Goal: Transaction & Acquisition: Purchase product/service

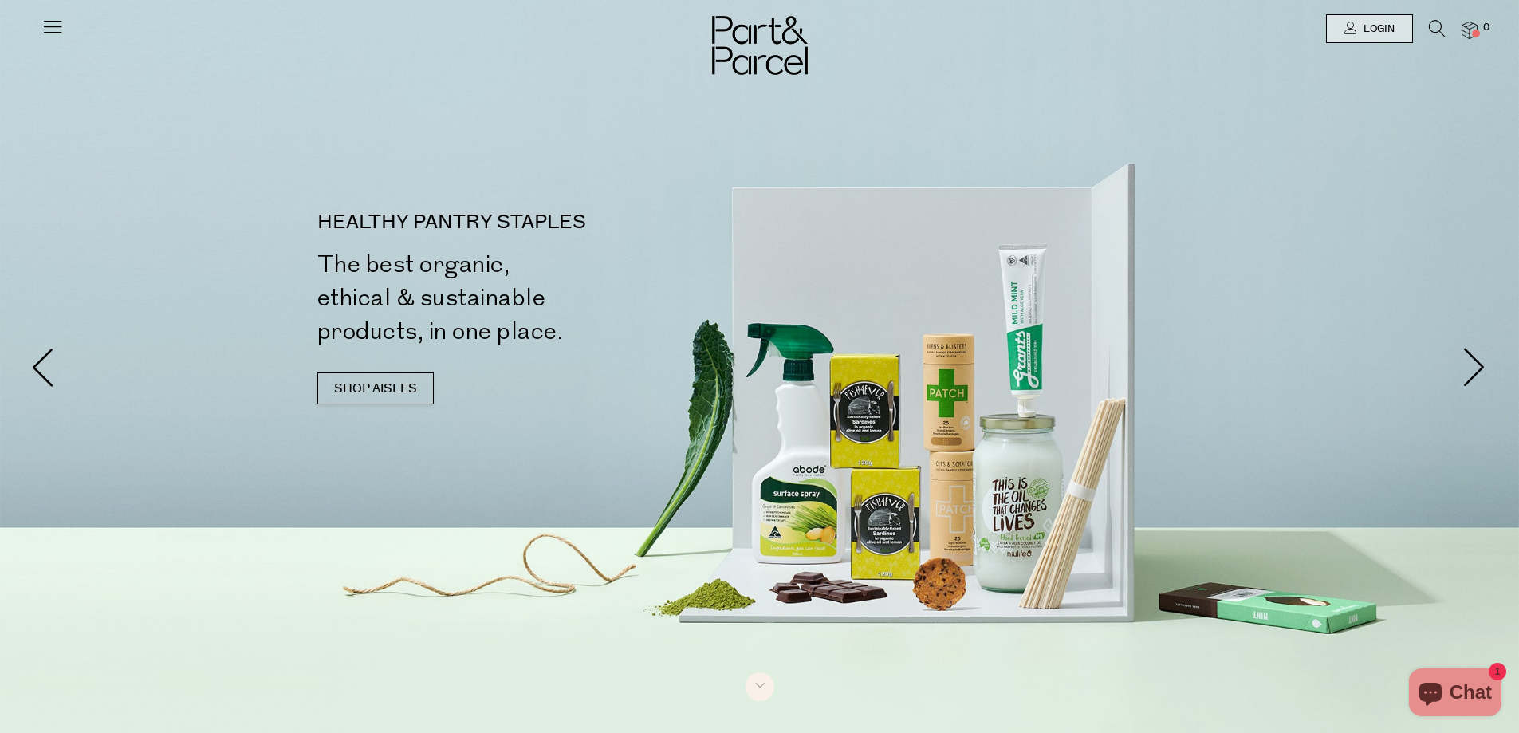
scroll to position [8, 0]
click at [399, 387] on link "SHOP AISLES" at bounding box center [375, 387] width 116 height 32
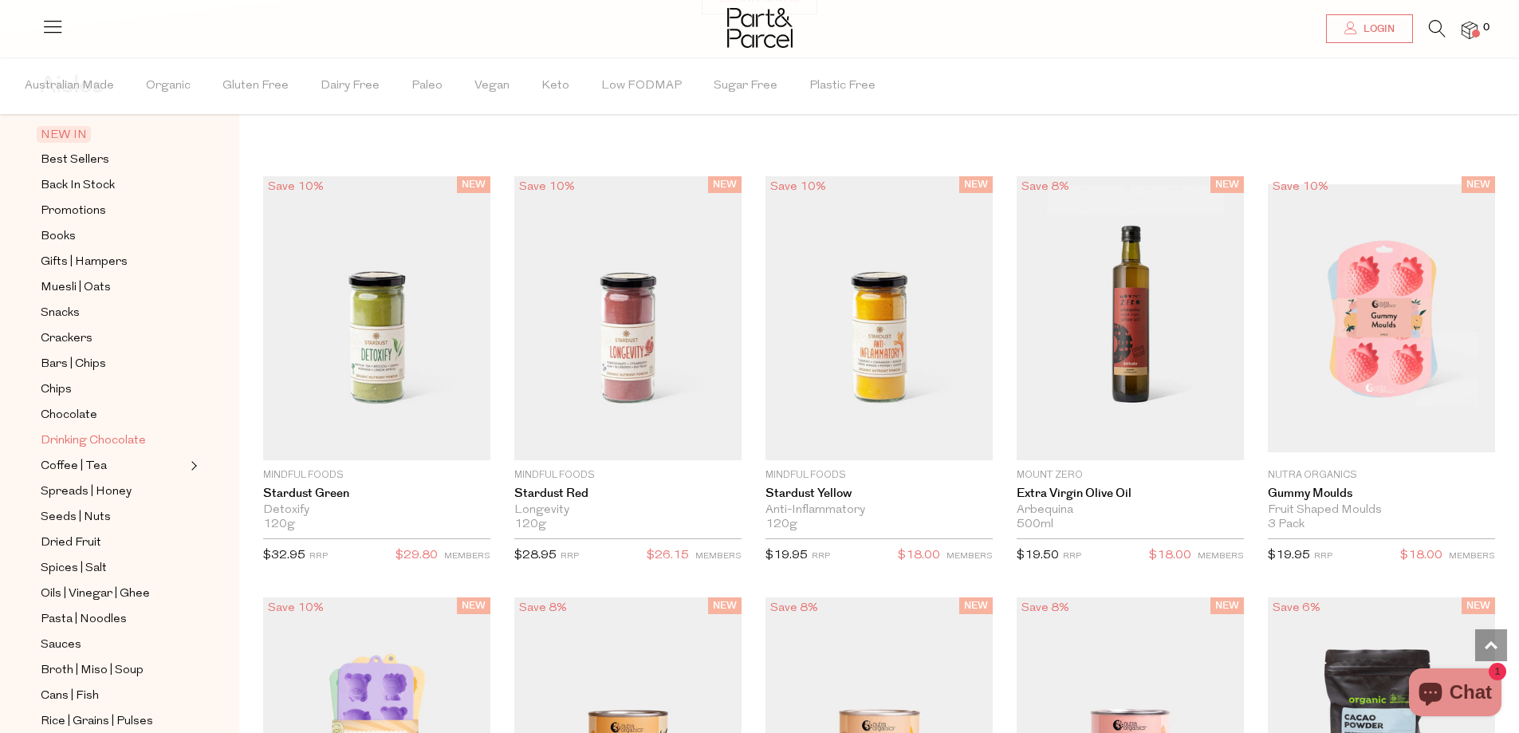
scroll to position [160, 0]
click at [73, 556] on span "Sauces" at bounding box center [61, 565] width 41 height 19
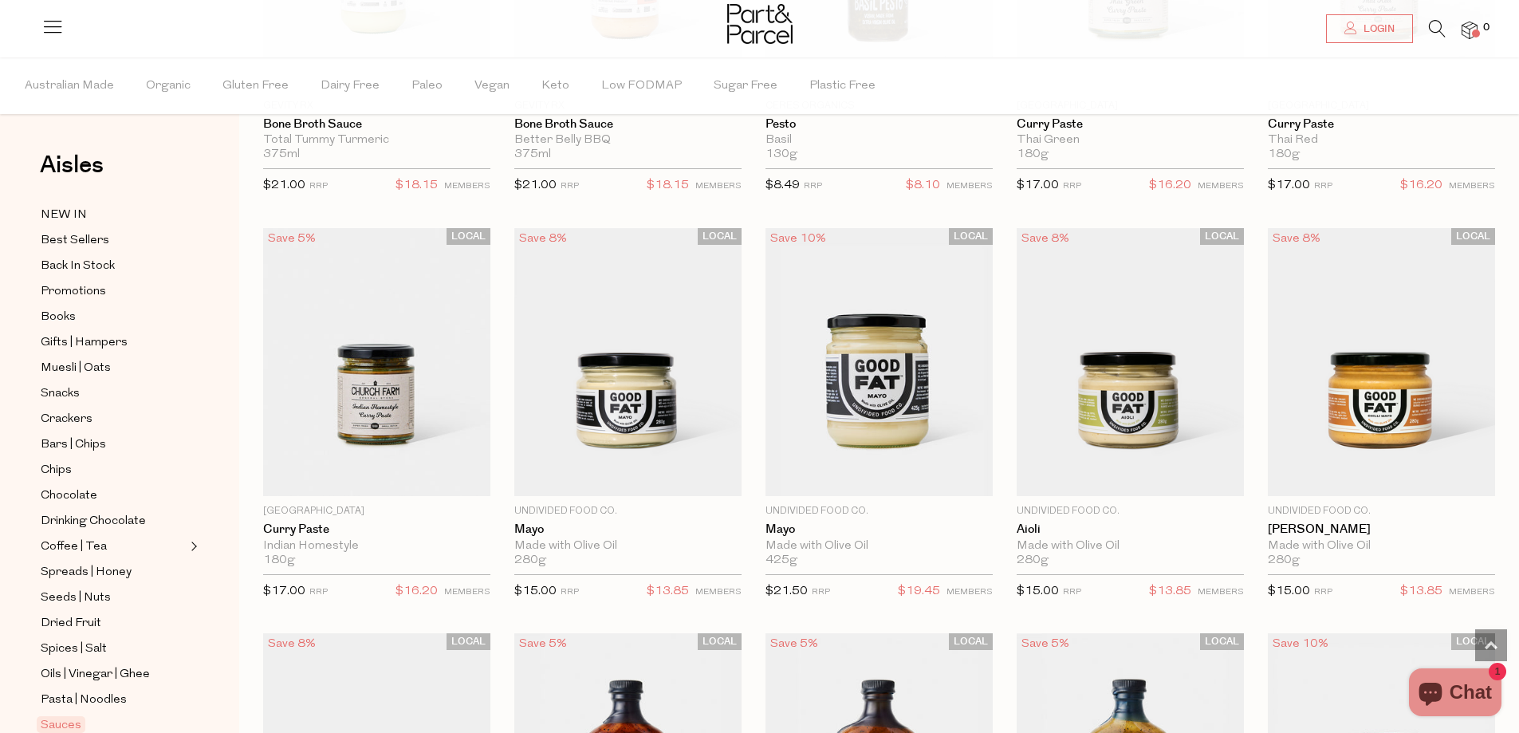
scroll to position [1276, 0]
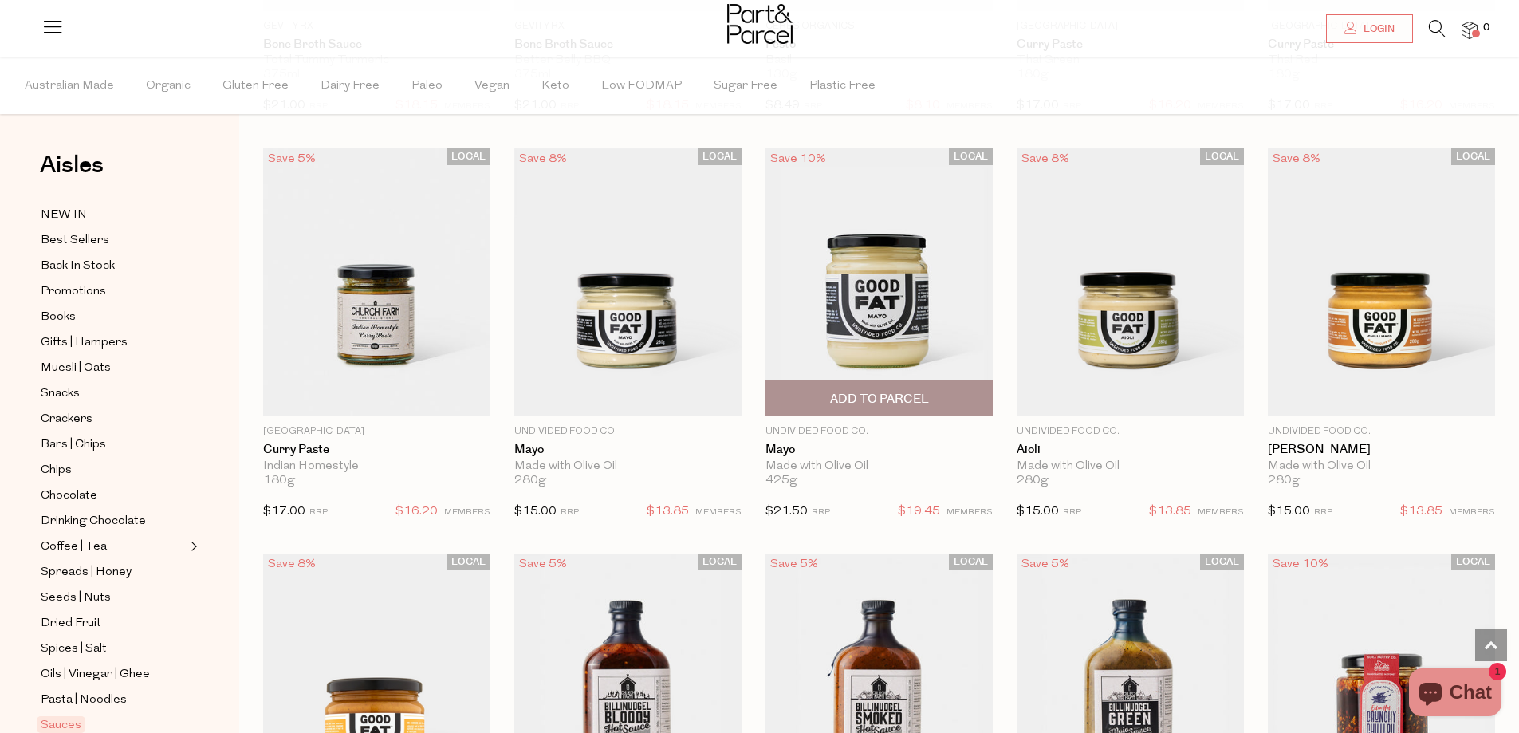
click at [849, 289] on img at bounding box center [879, 282] width 227 height 268
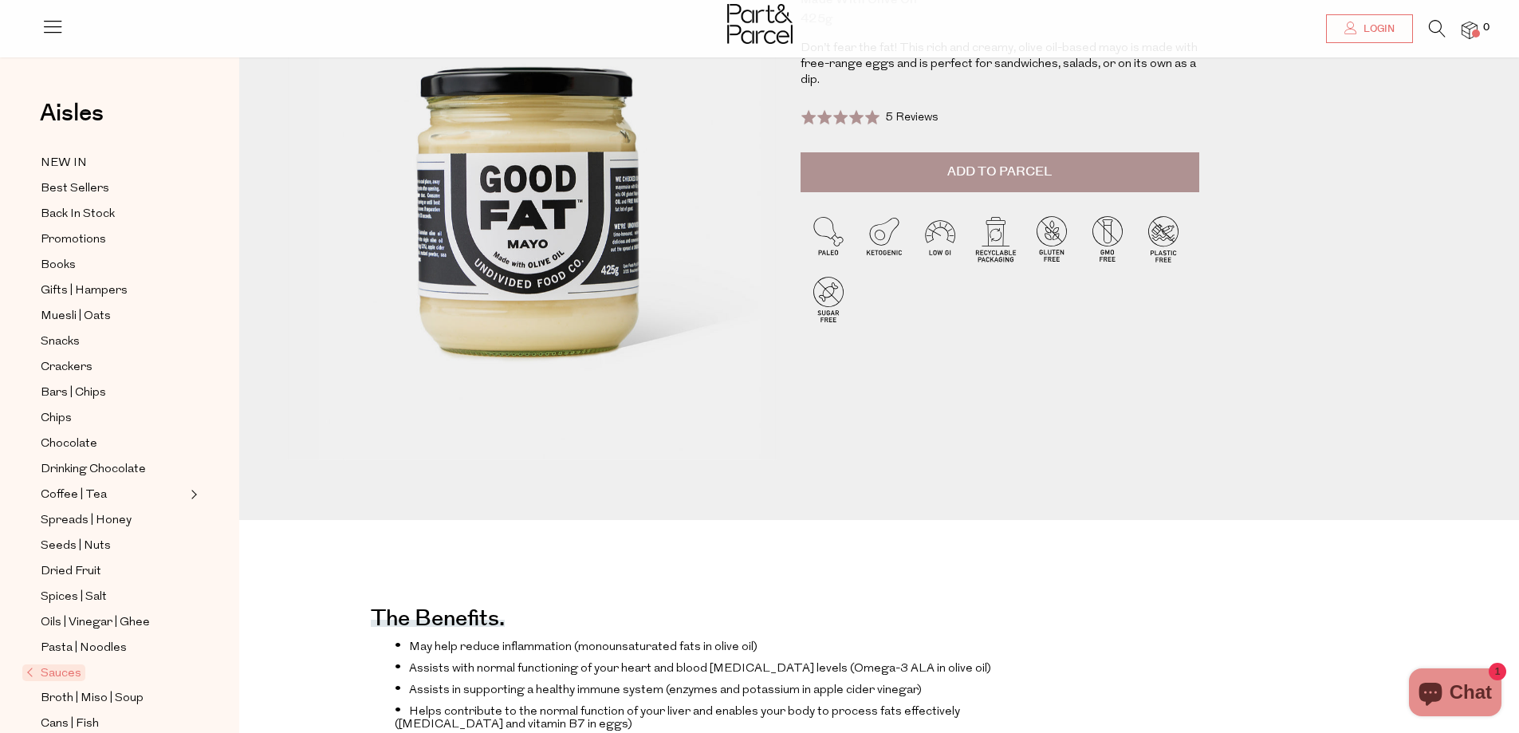
scroll to position [80, 0]
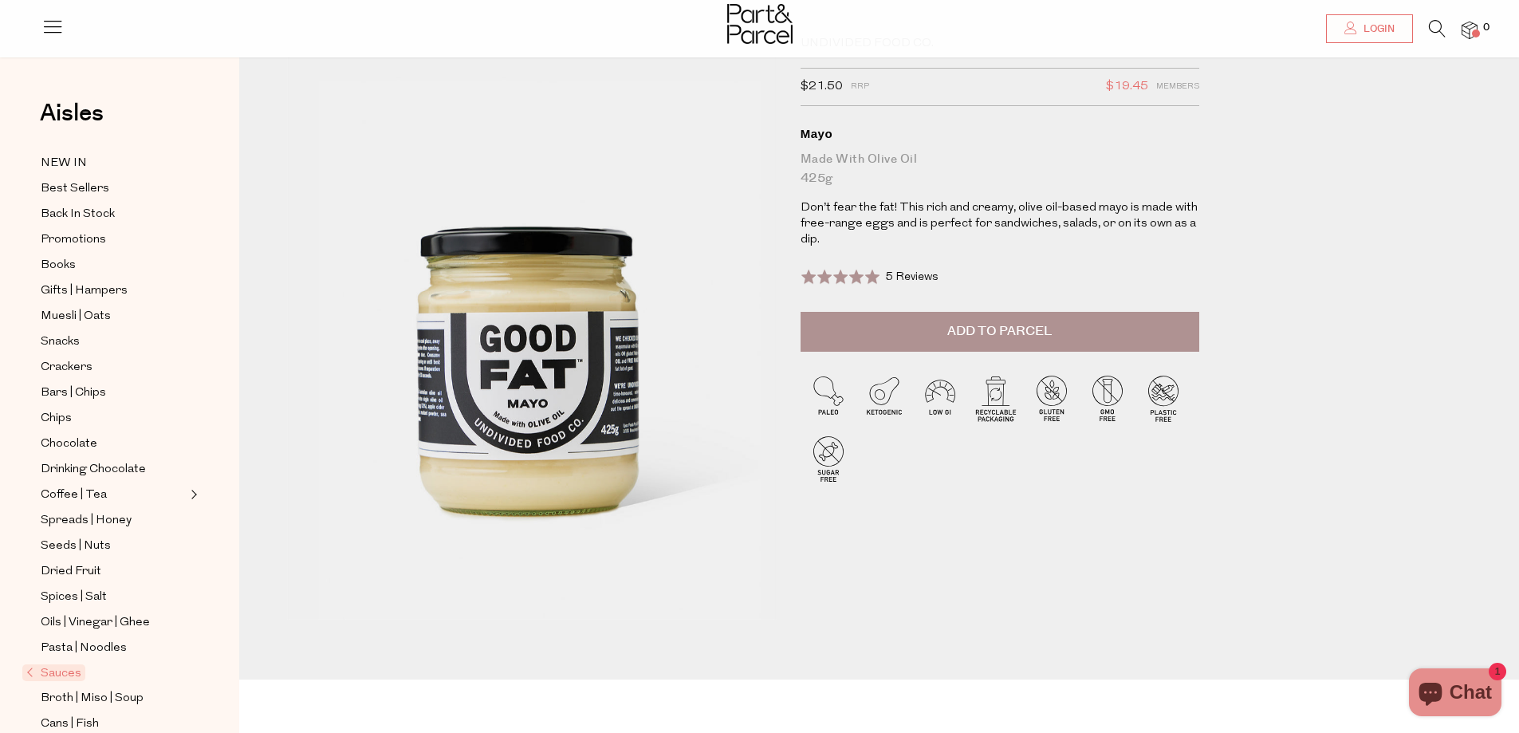
click at [975, 328] on span "Add to Parcel" at bounding box center [1000, 331] width 104 height 18
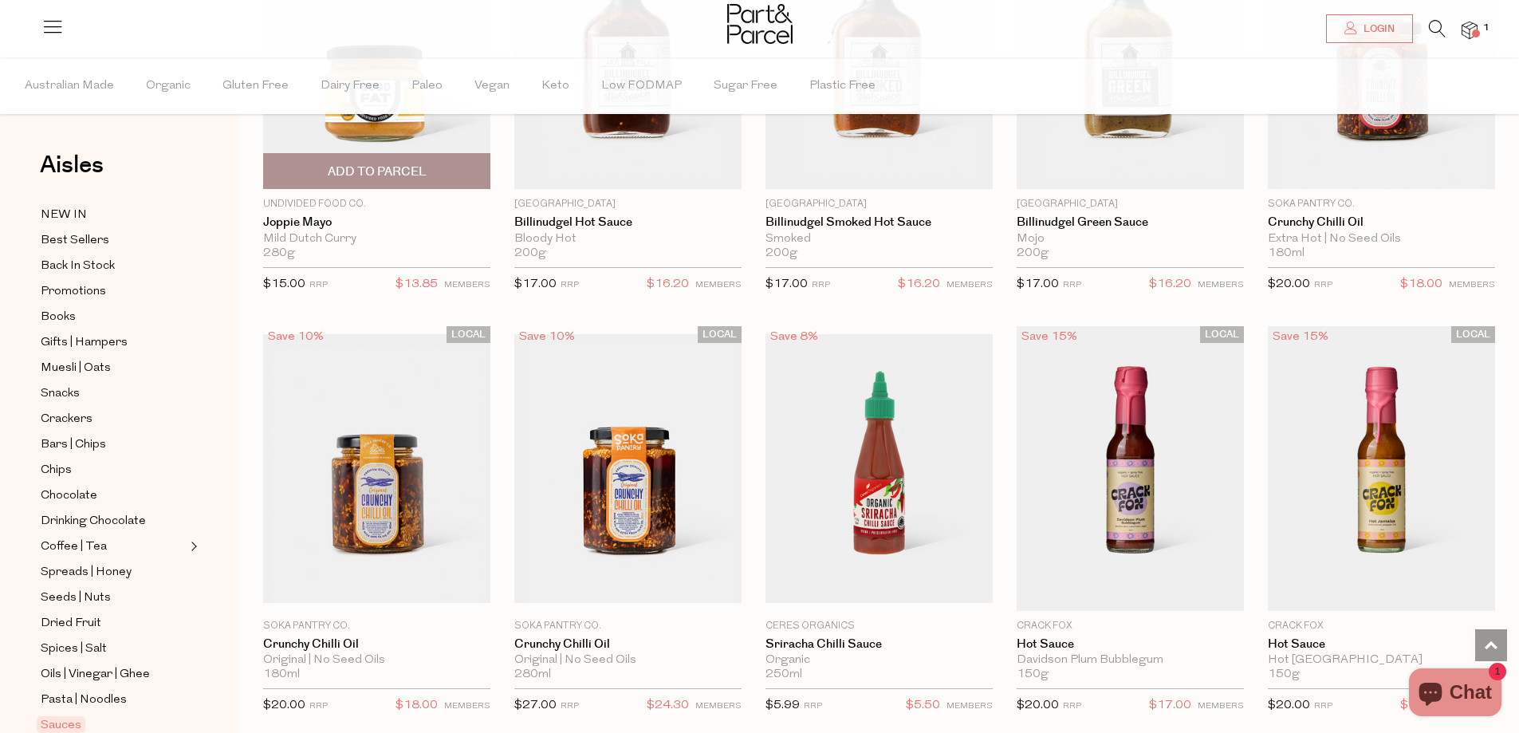
scroll to position [1988, 0]
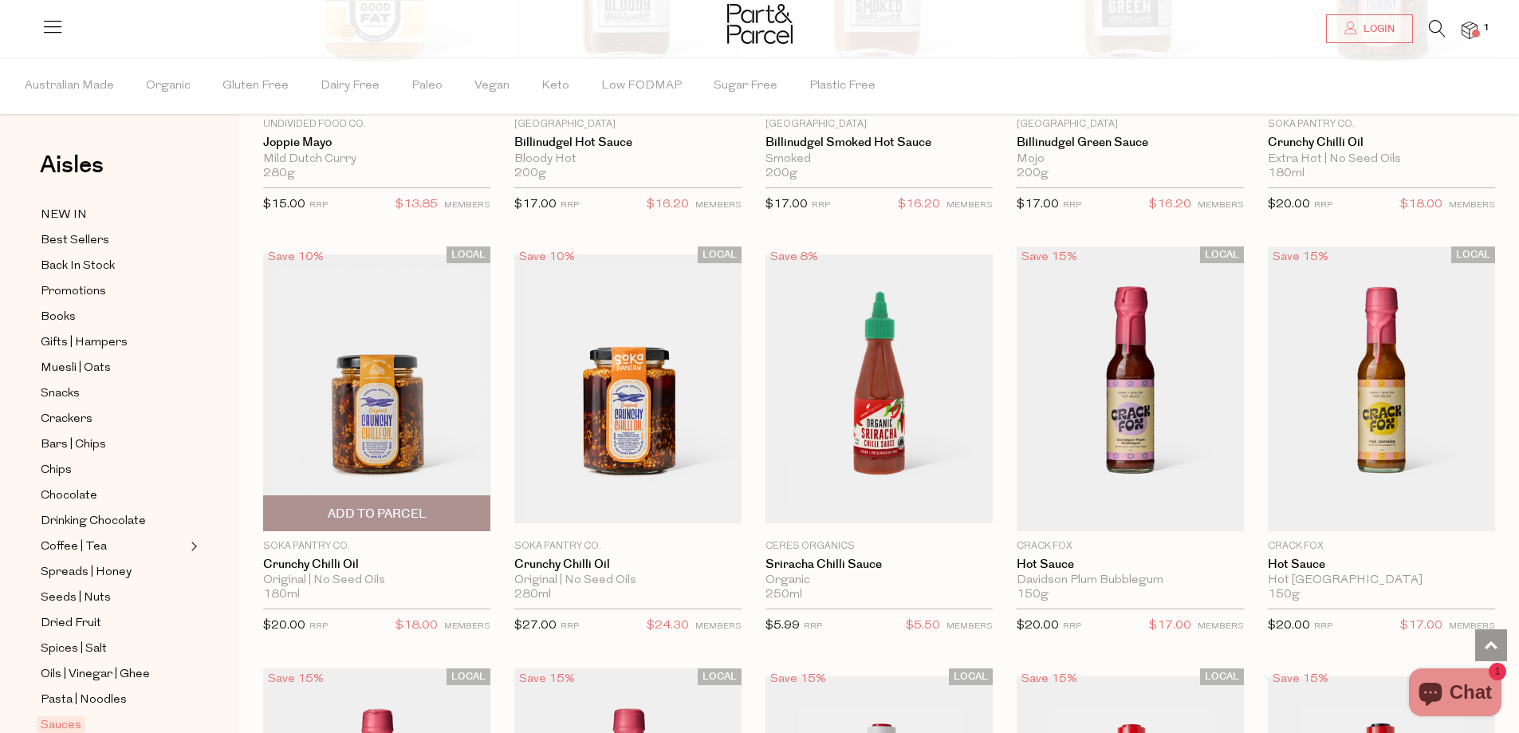
click at [398, 383] on img at bounding box center [376, 388] width 227 height 268
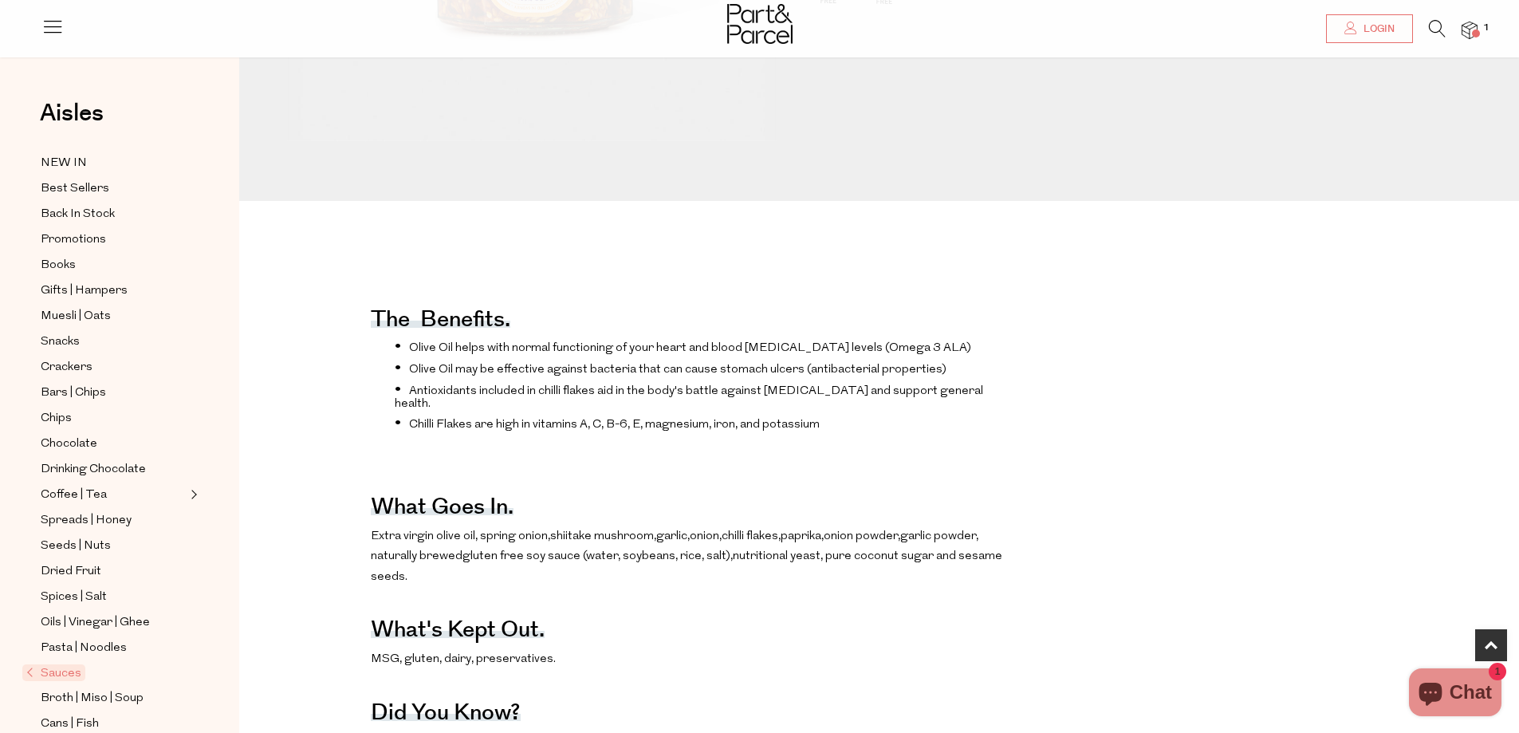
scroll to position [638, 0]
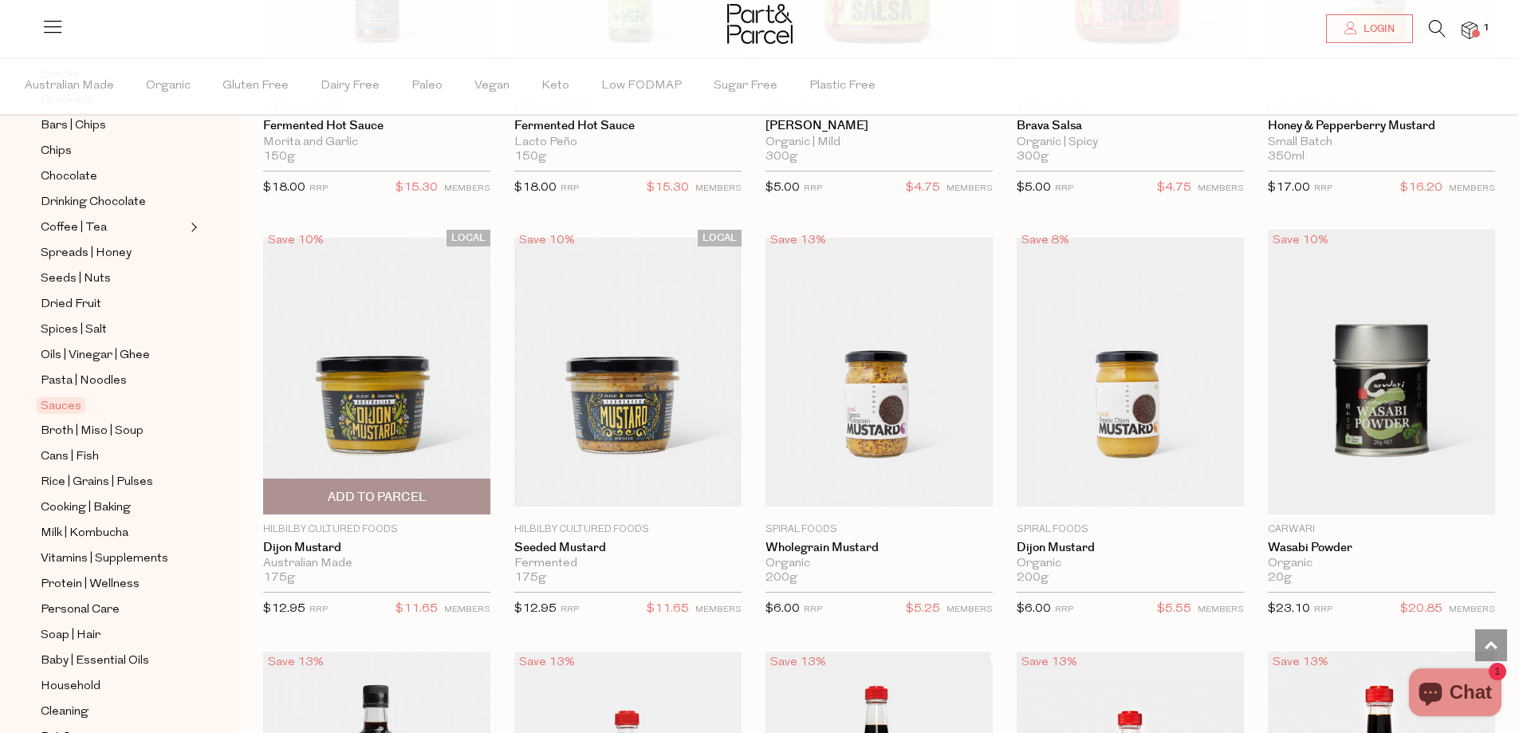
scroll to position [3572, 0]
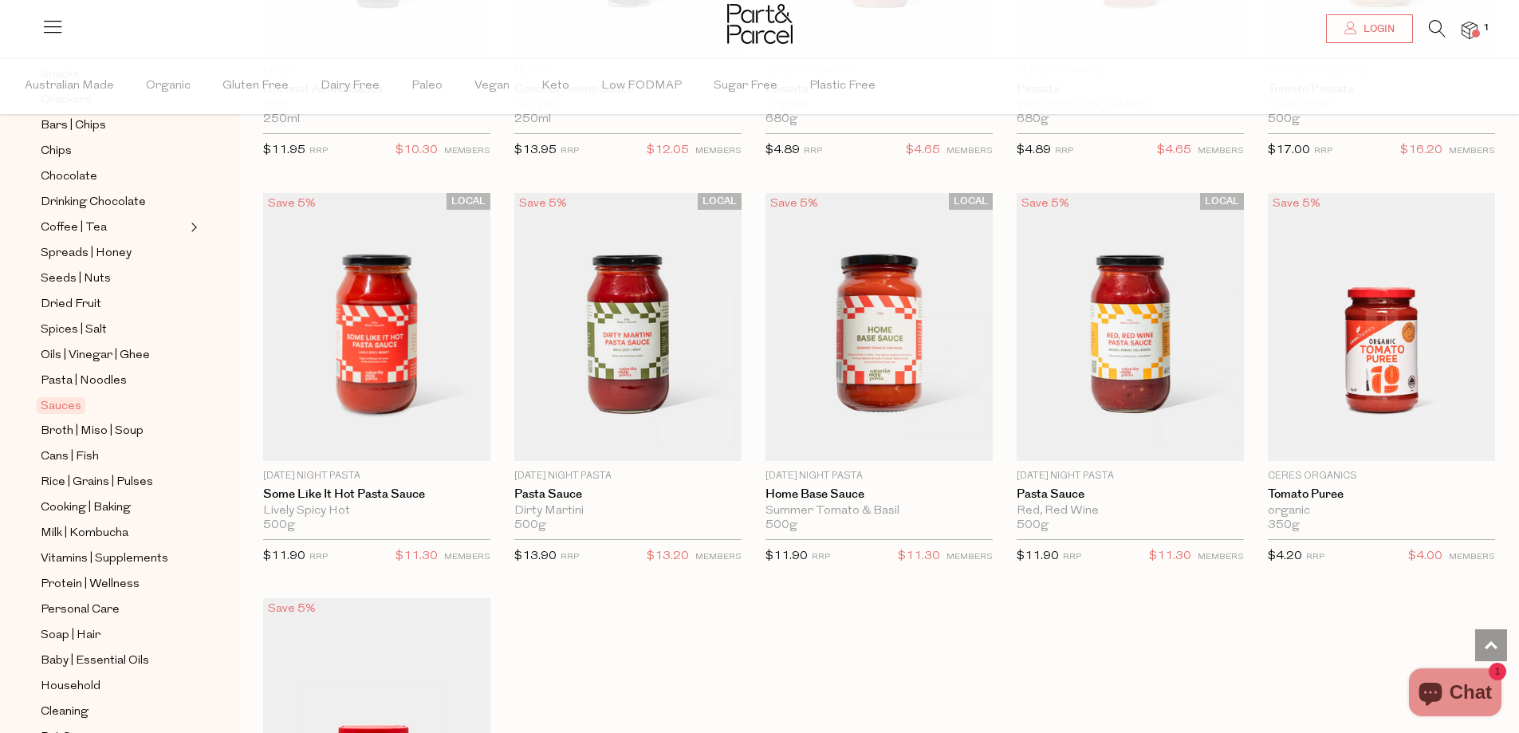
scroll to position [5088, 0]
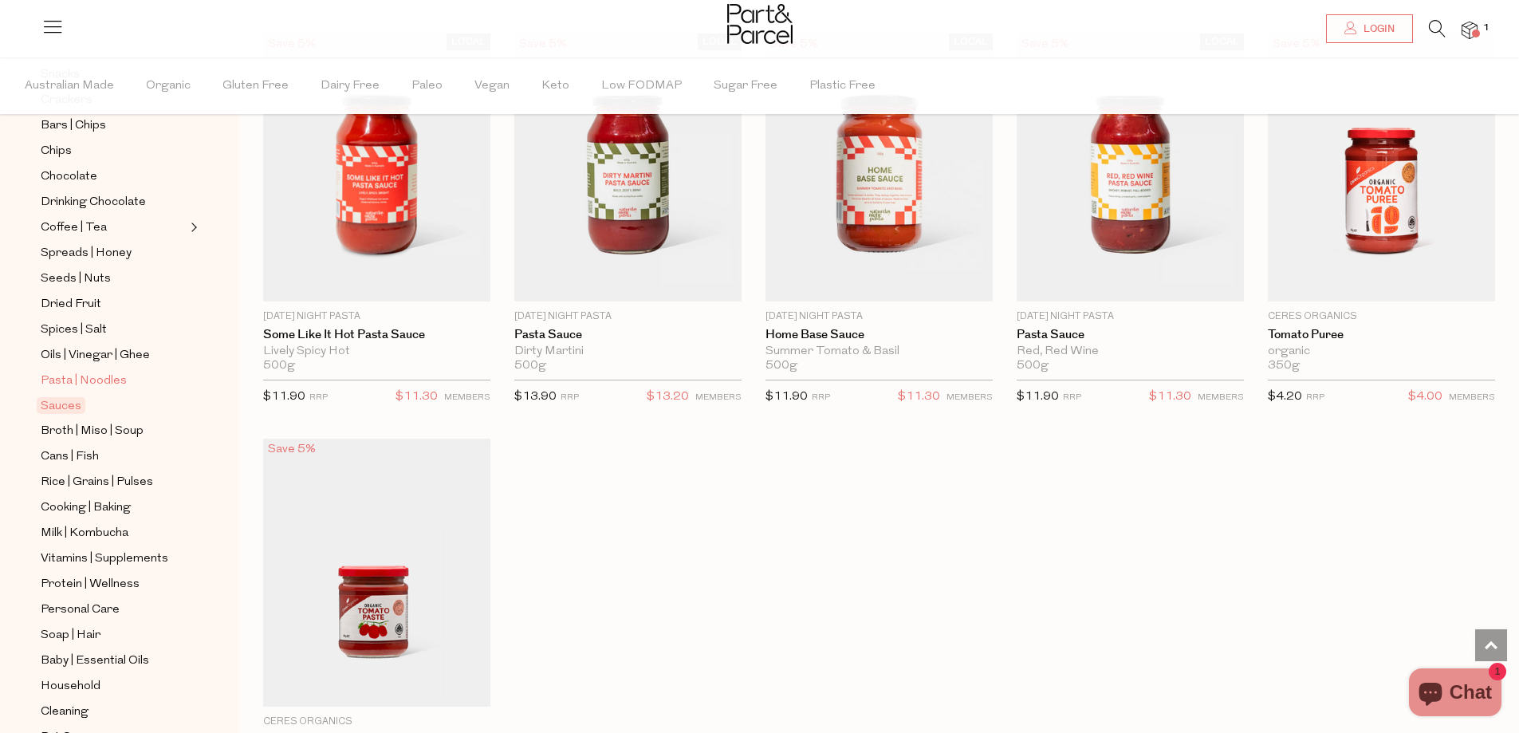
click at [104, 372] on span "Pasta | Noodles" at bounding box center [84, 381] width 86 height 19
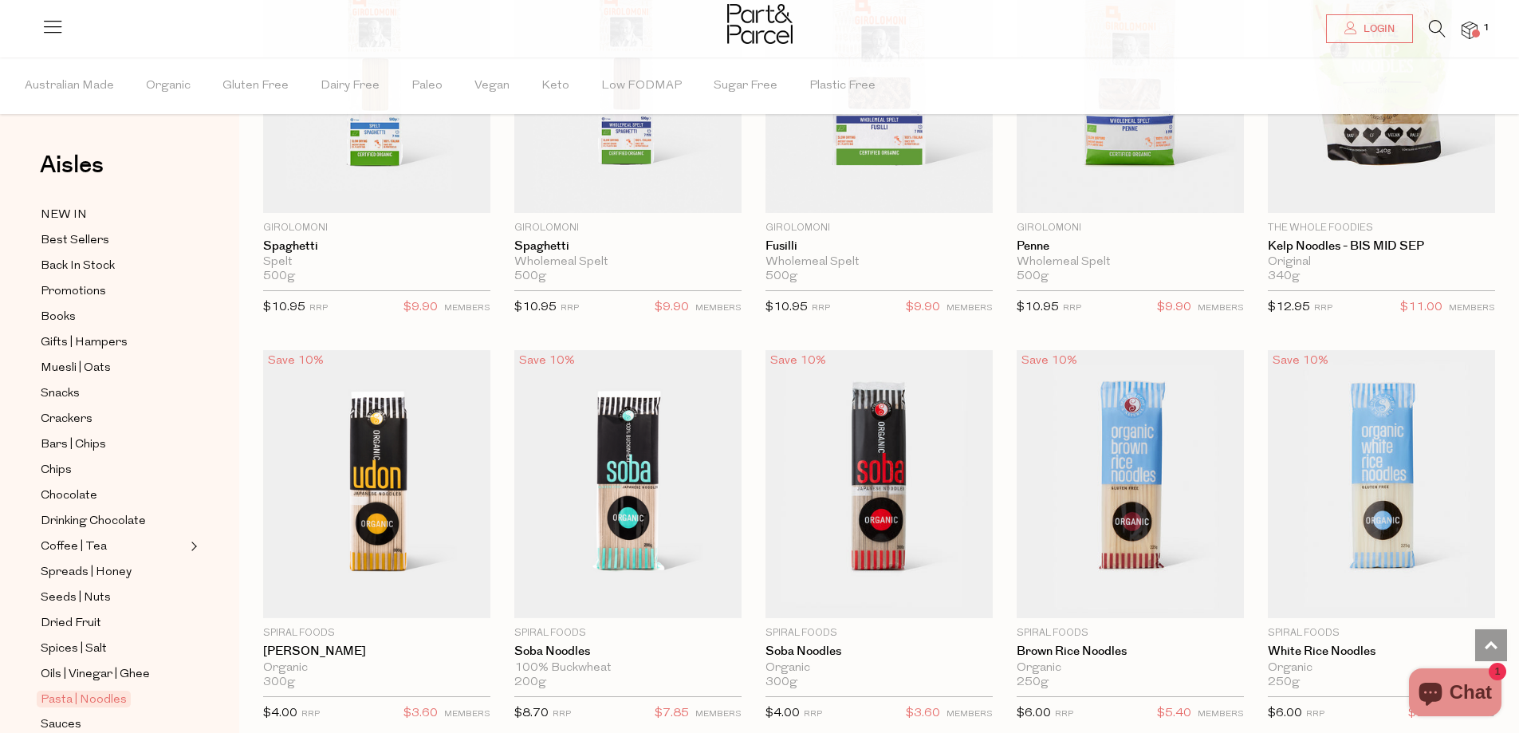
scroll to position [2792, 0]
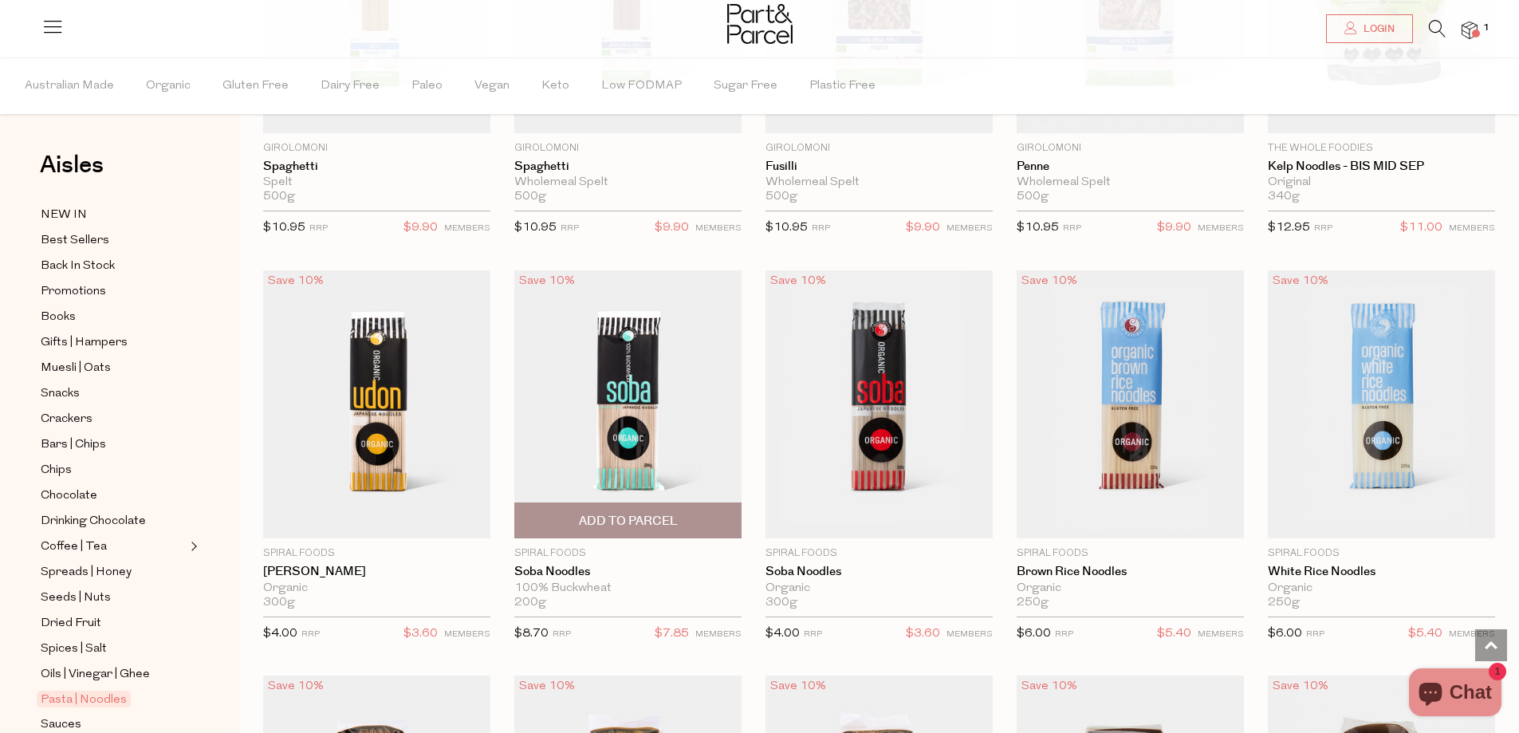
click at [633, 382] on img at bounding box center [627, 404] width 227 height 268
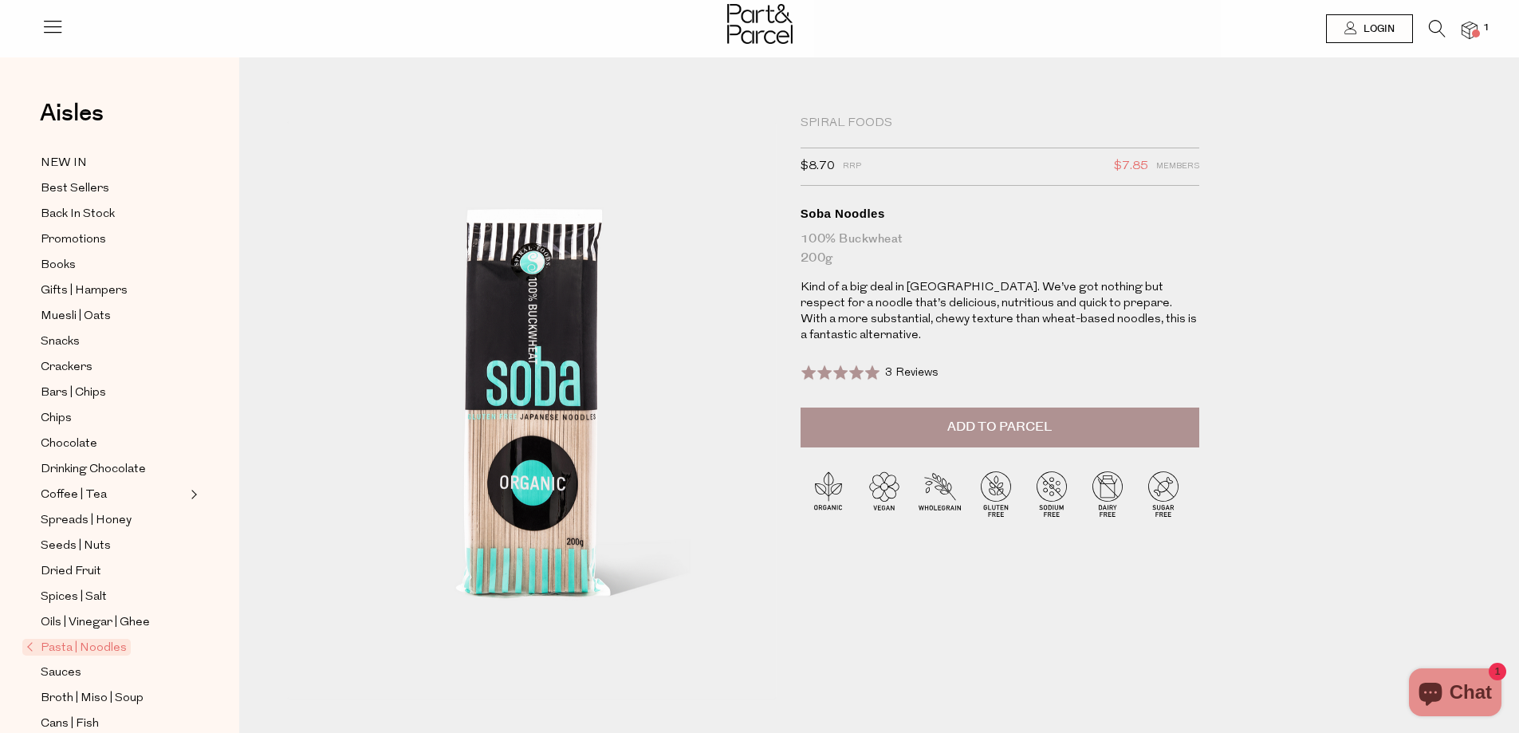
click at [1048, 418] on span "Add to Parcel" at bounding box center [1000, 427] width 104 height 18
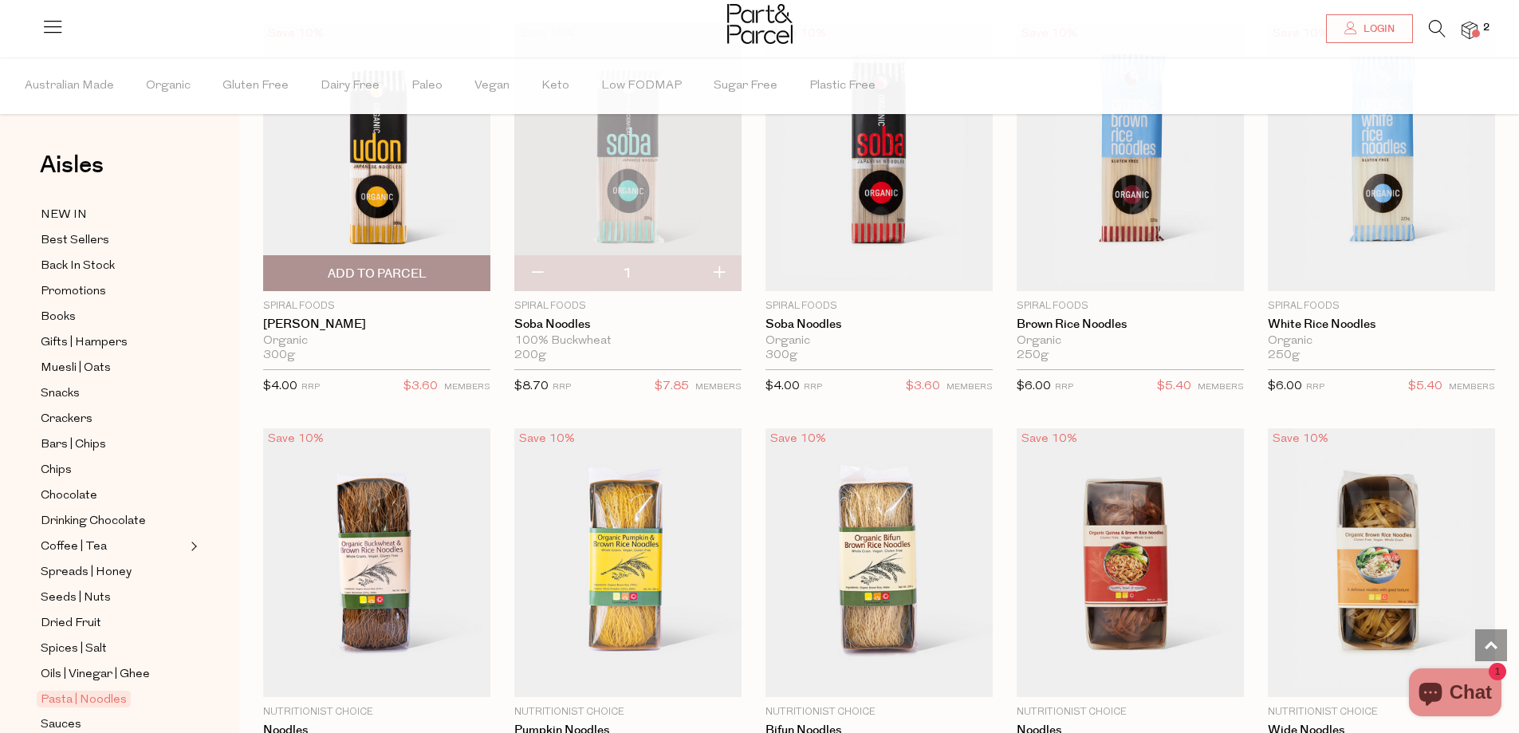
scroll to position [2800, 0]
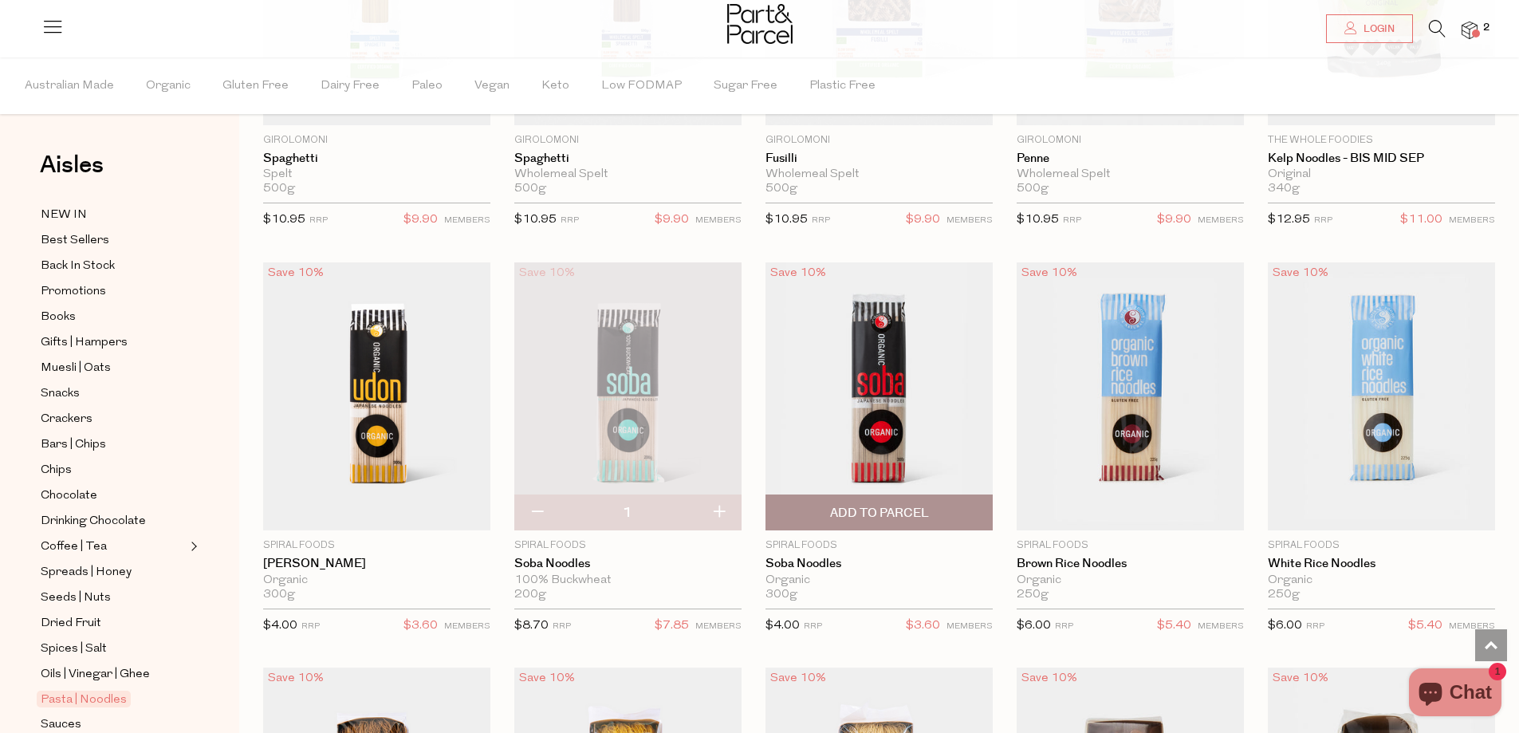
click at [910, 407] on img at bounding box center [879, 396] width 227 height 268
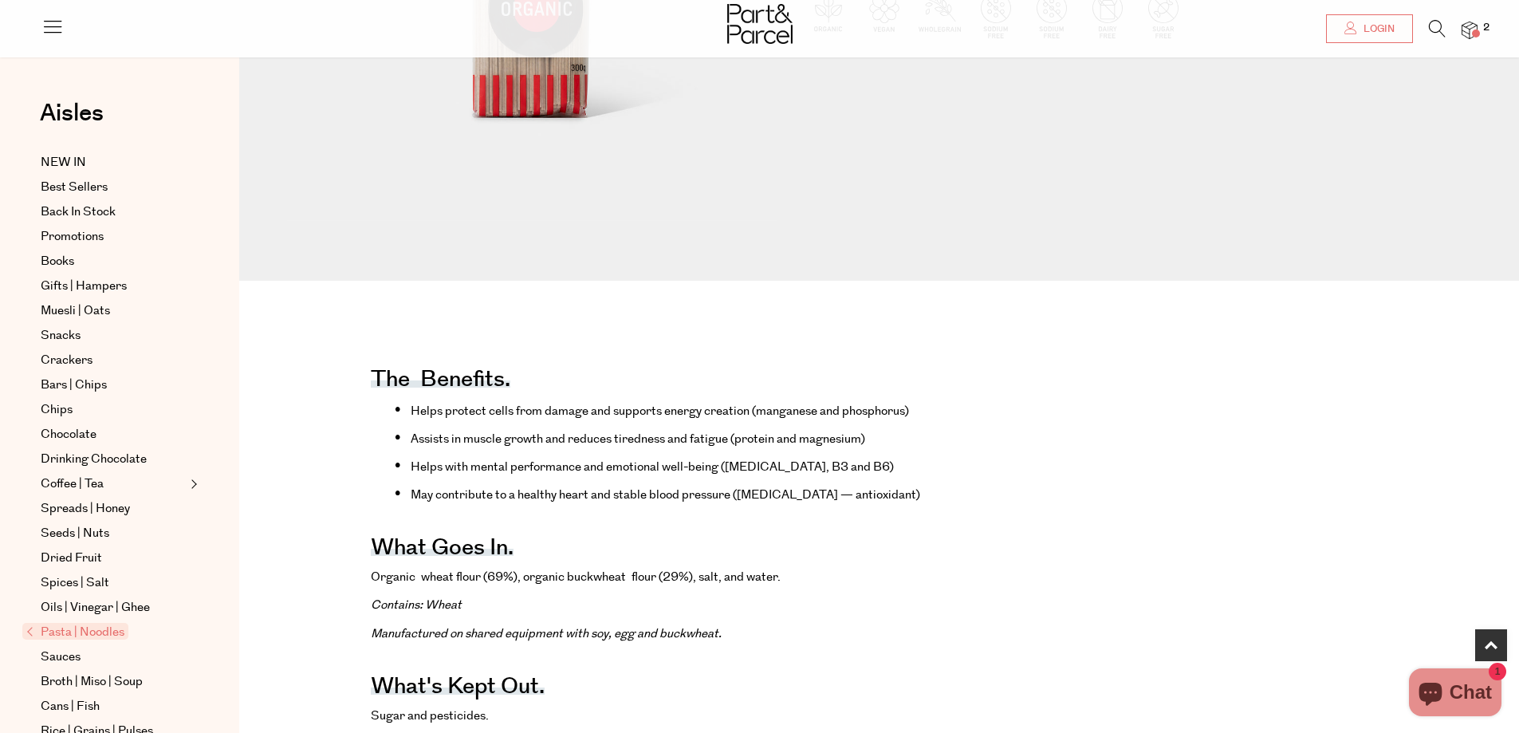
scroll to position [638, 0]
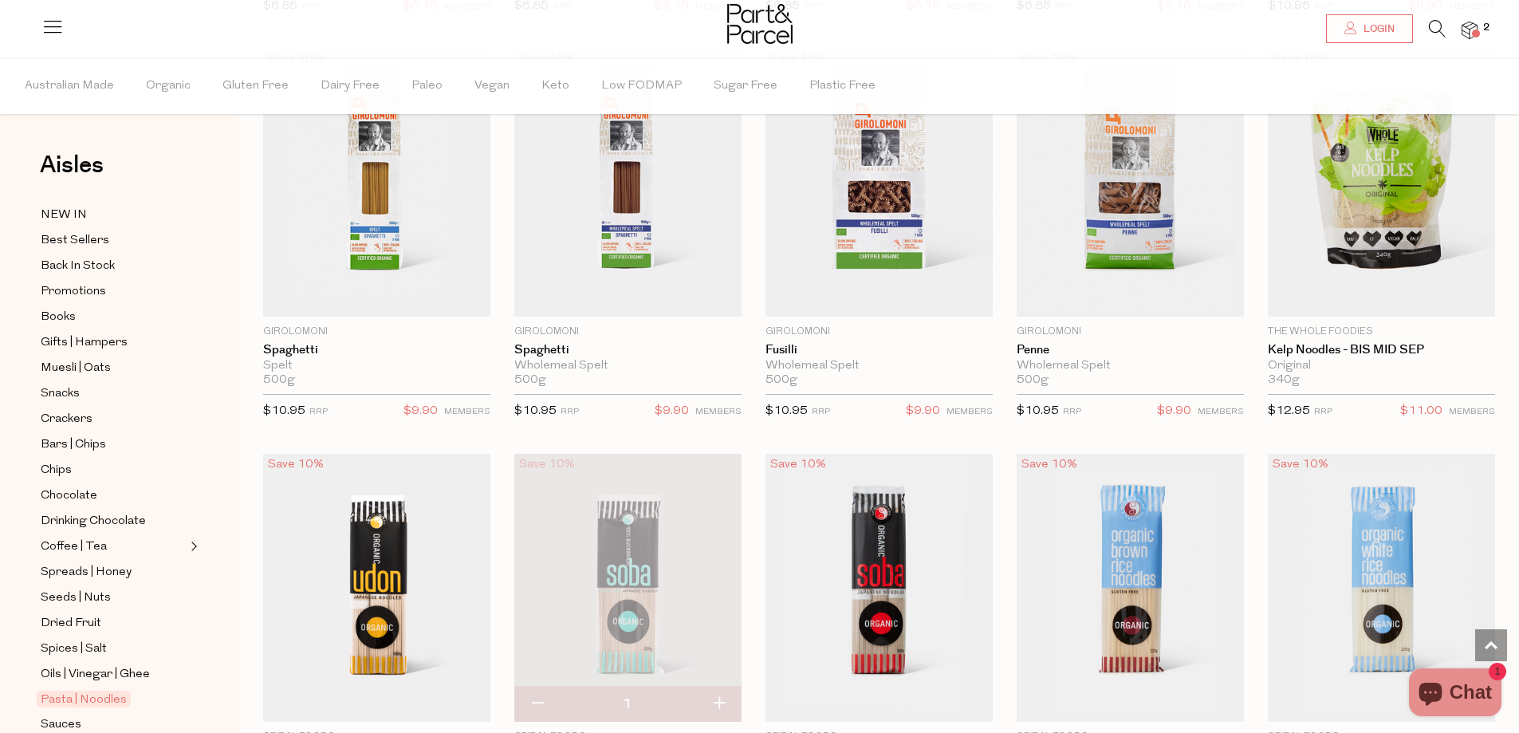
scroll to position [3007, 0]
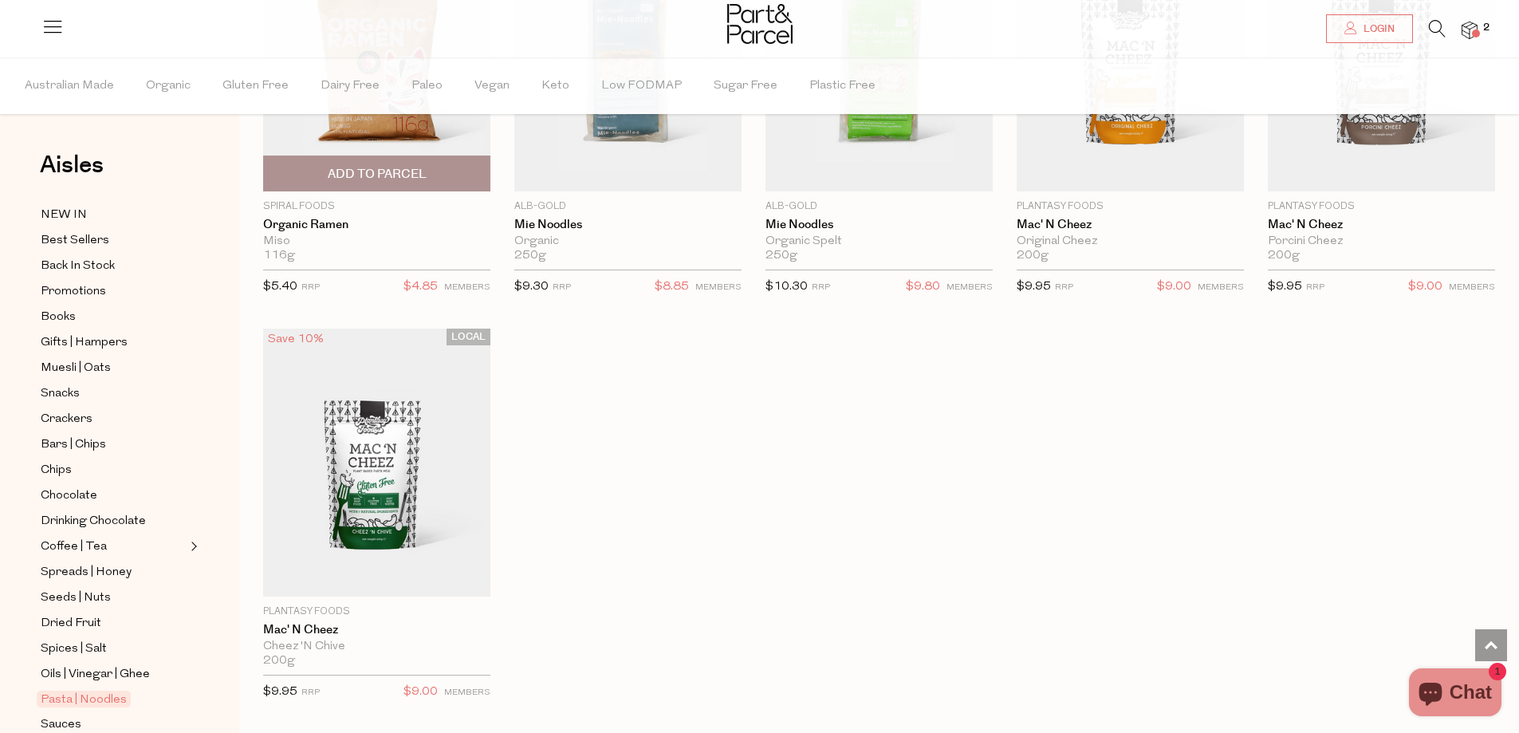
scroll to position [4443, 0]
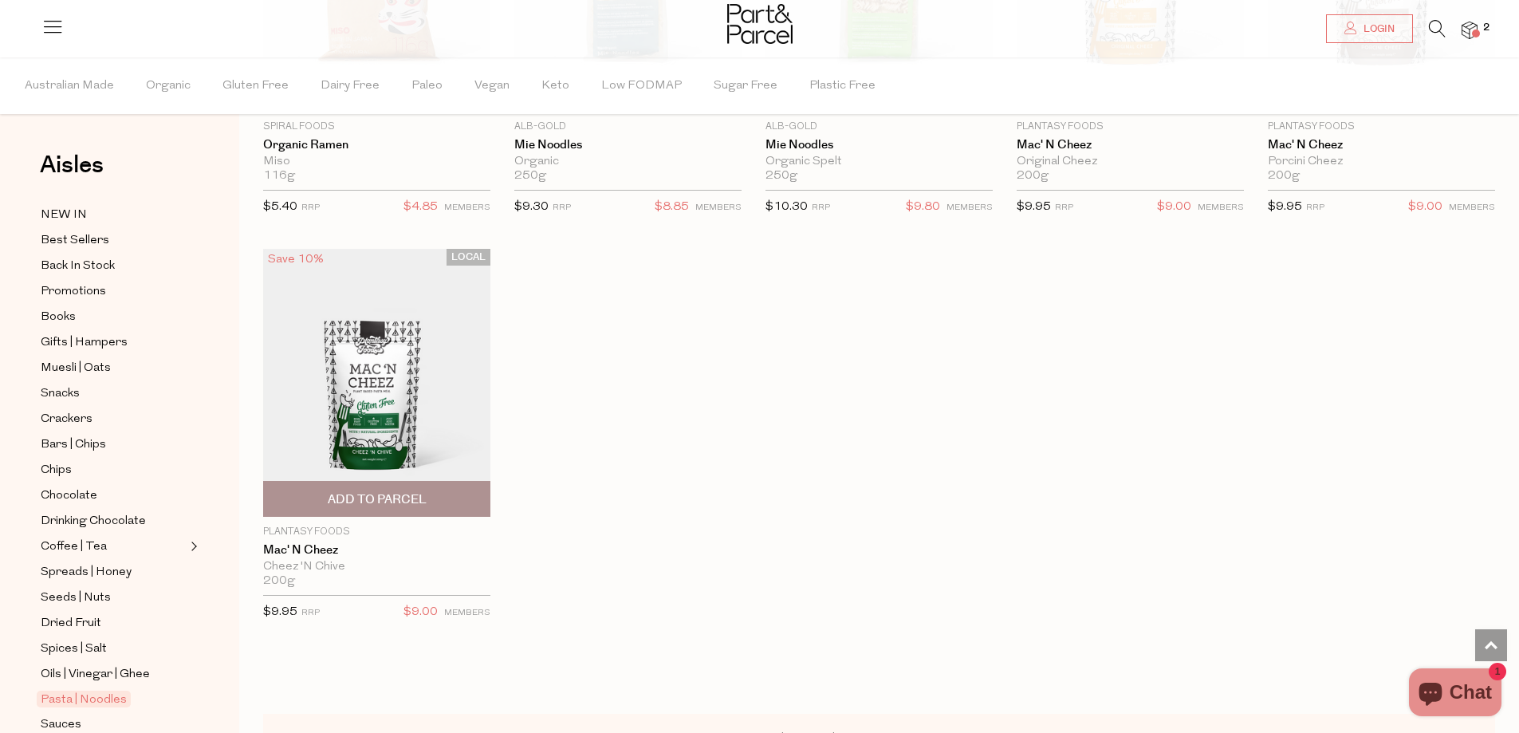
click at [387, 391] on img at bounding box center [376, 383] width 227 height 268
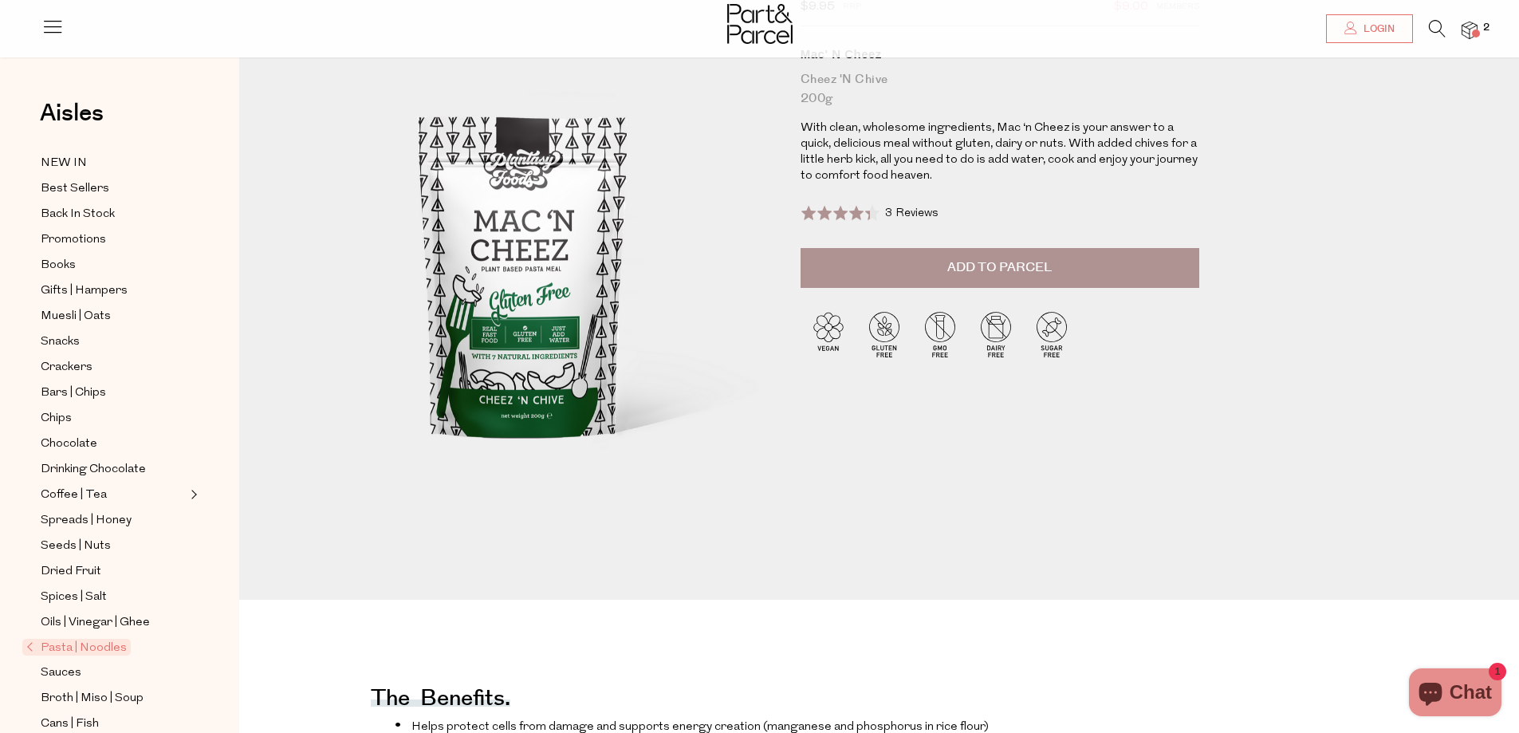
scroll to position [80, 0]
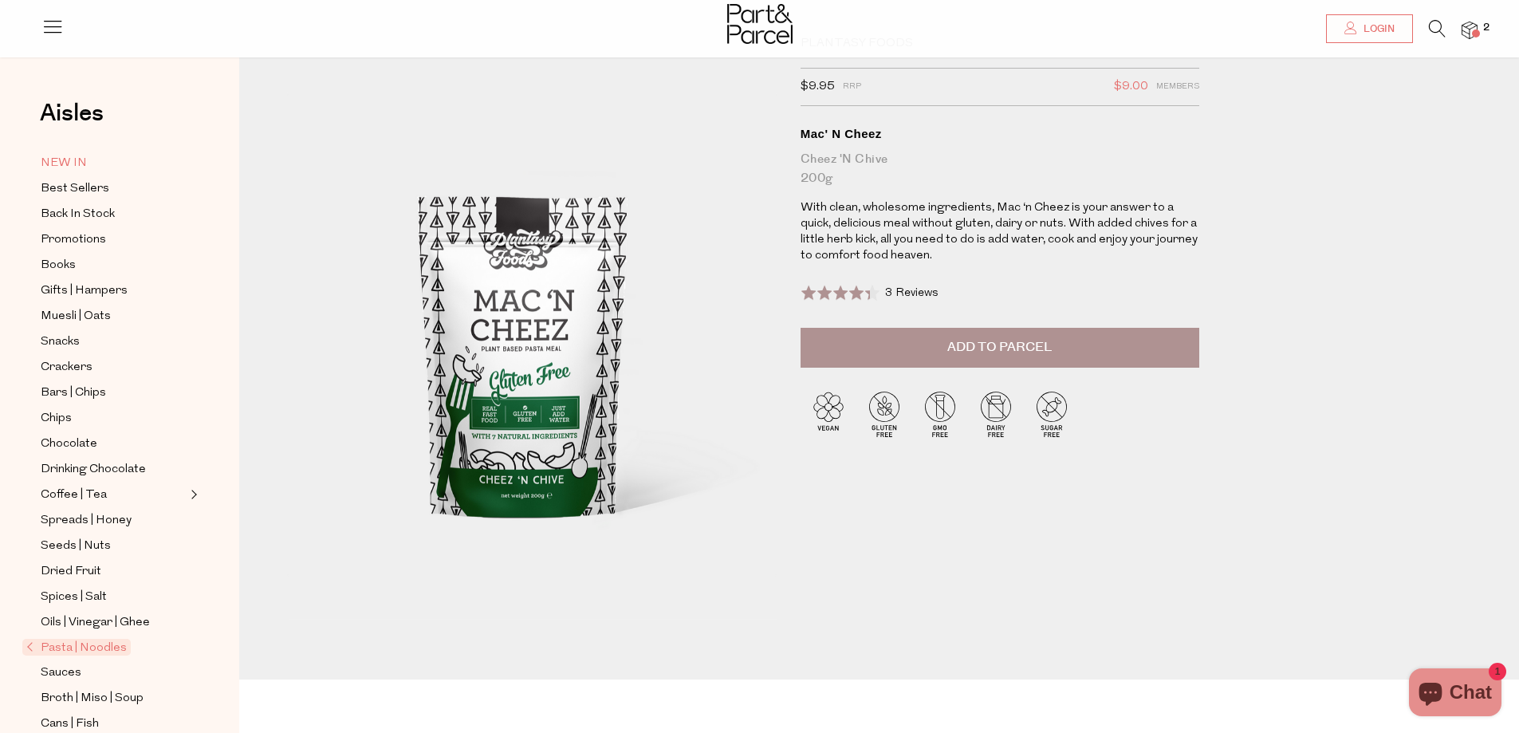
click at [68, 154] on span "NEW IN" at bounding box center [64, 163] width 46 height 19
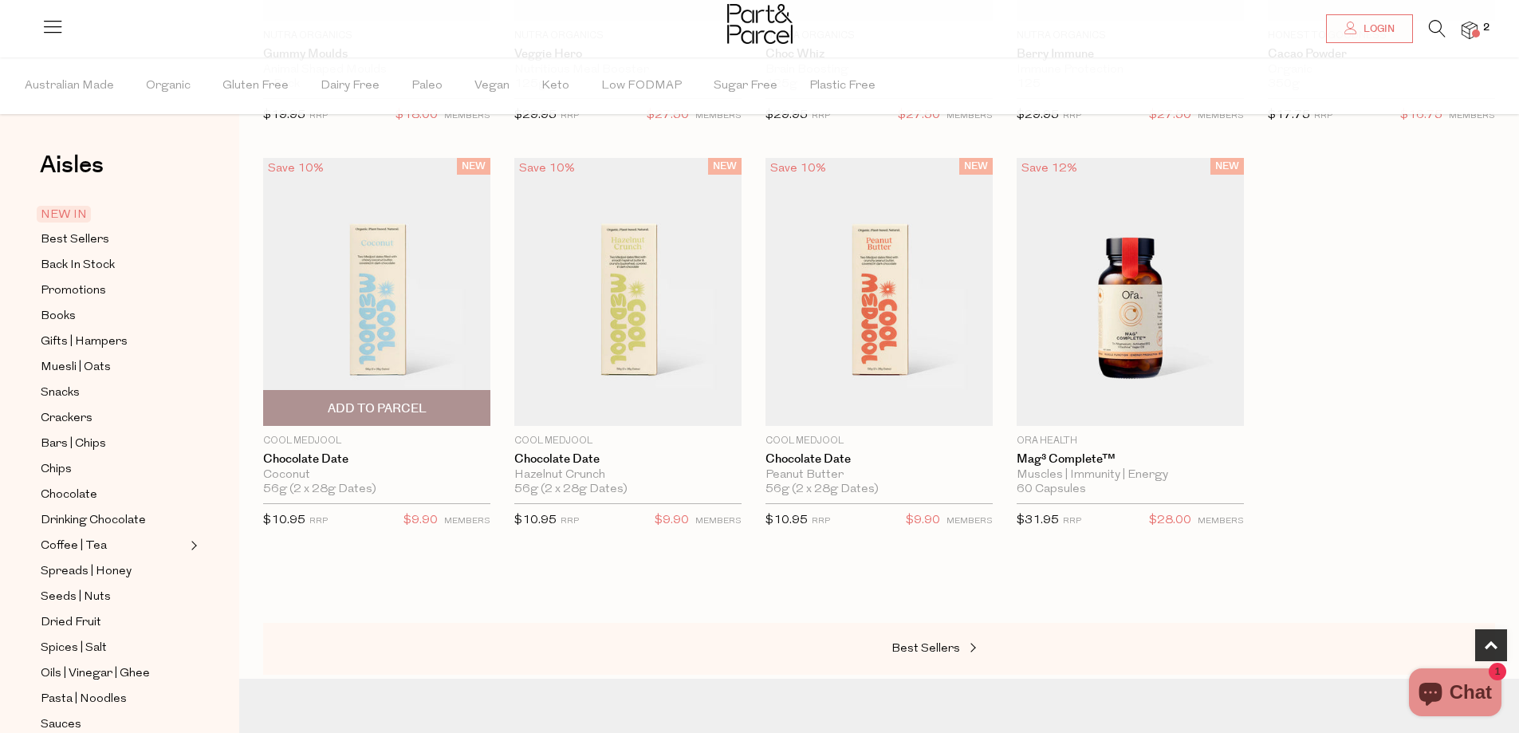
scroll to position [957, 0]
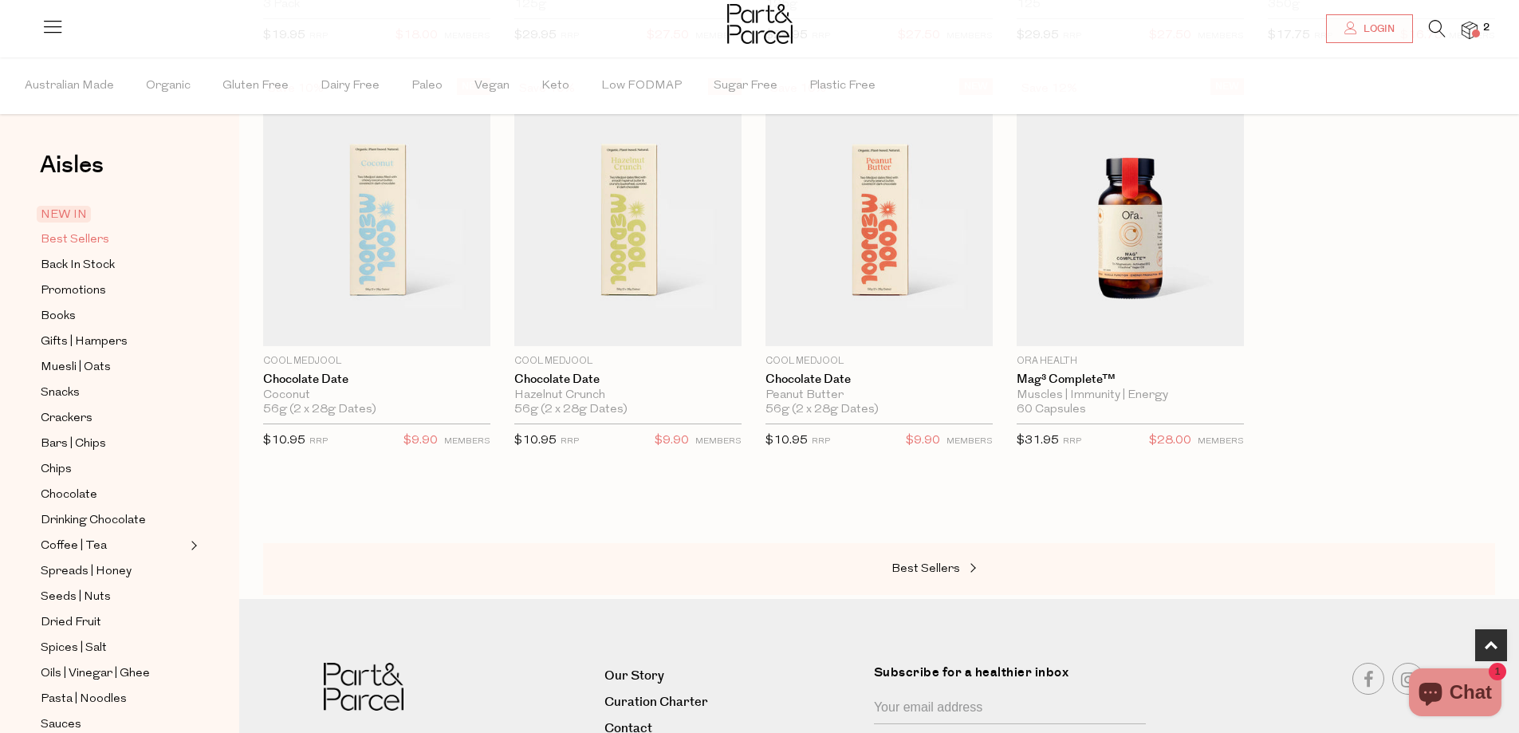
click at [81, 238] on span "Best Sellers" at bounding box center [75, 240] width 69 height 19
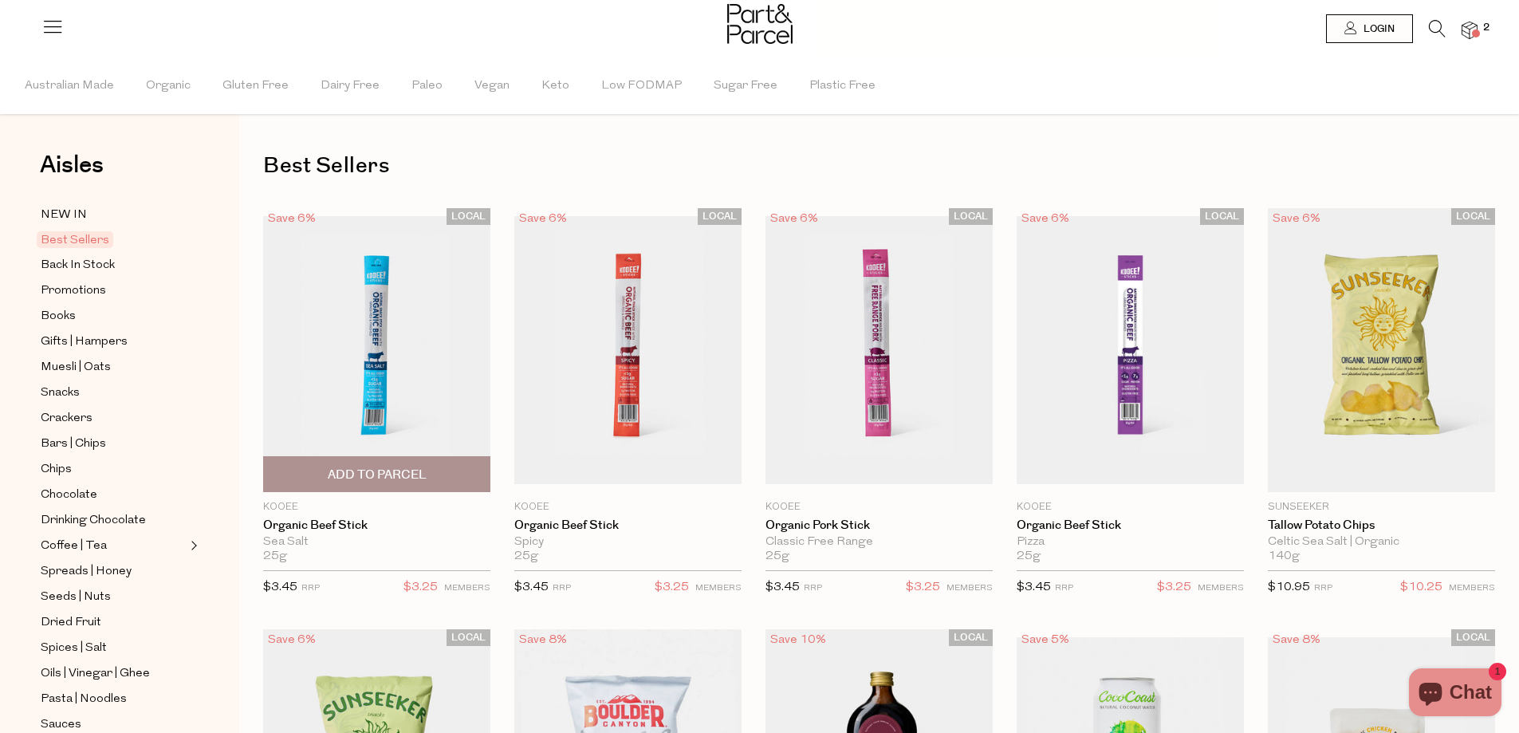
click at [332, 295] on img at bounding box center [376, 350] width 227 height 268
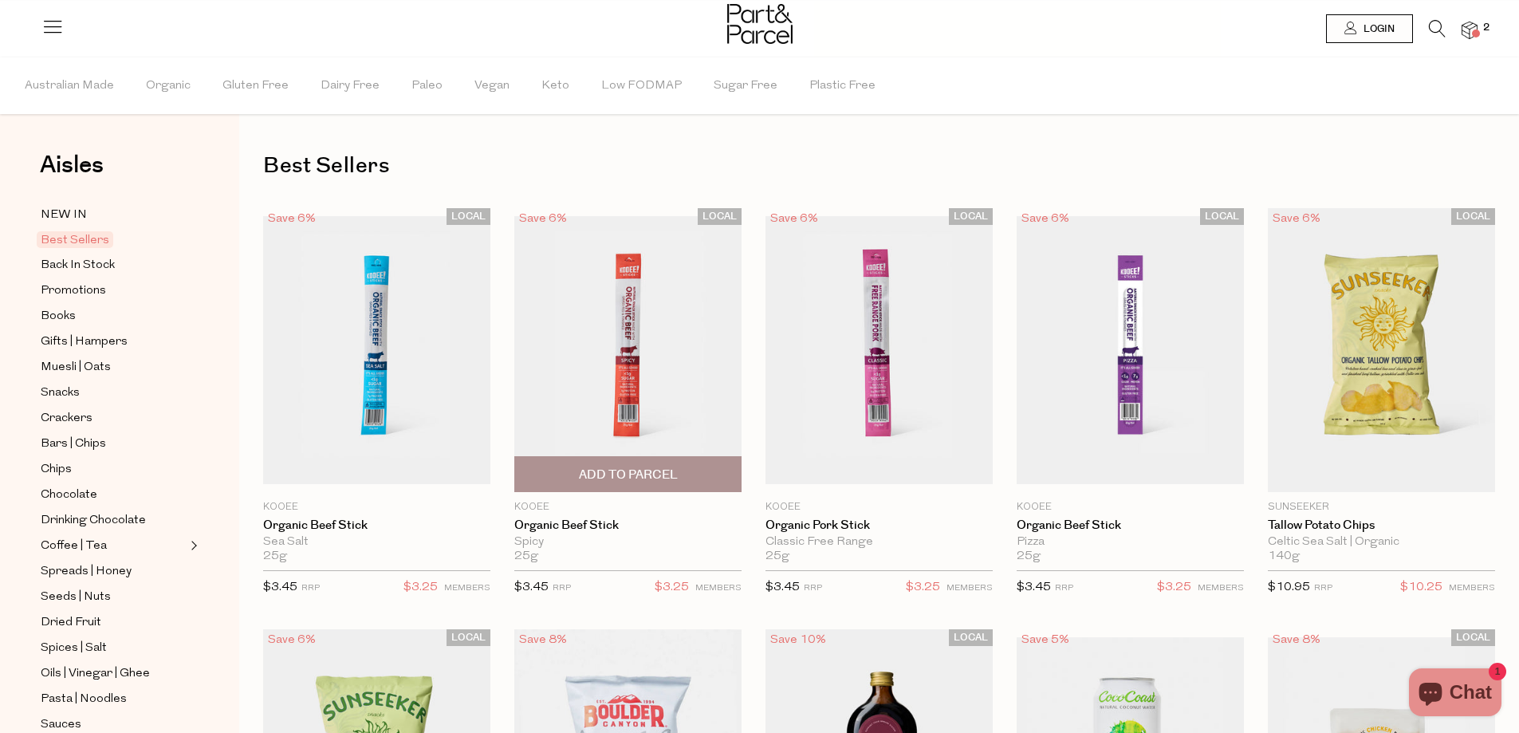
click at [585, 363] on img at bounding box center [627, 350] width 227 height 268
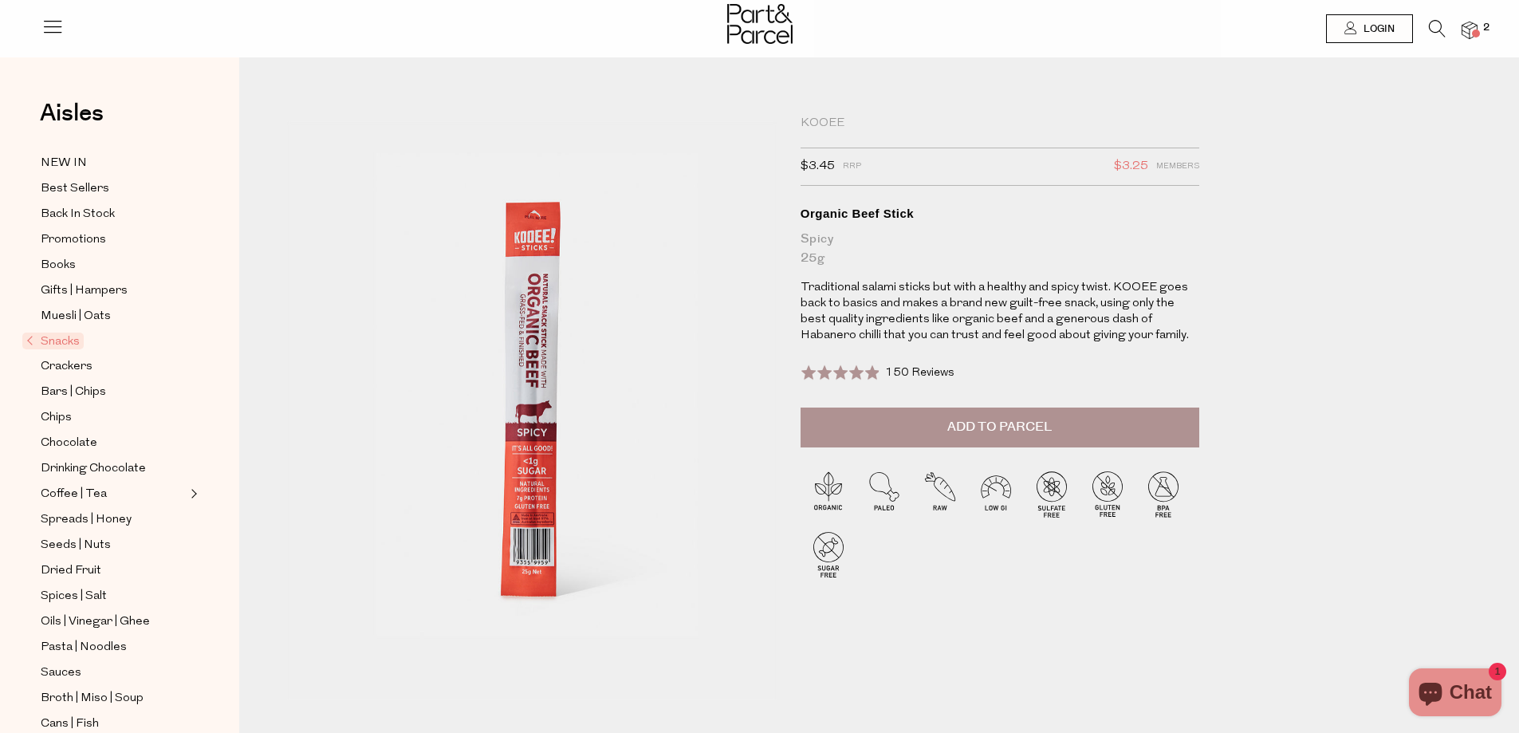
click at [1165, 431] on button "Add to Parcel" at bounding box center [1000, 428] width 399 height 40
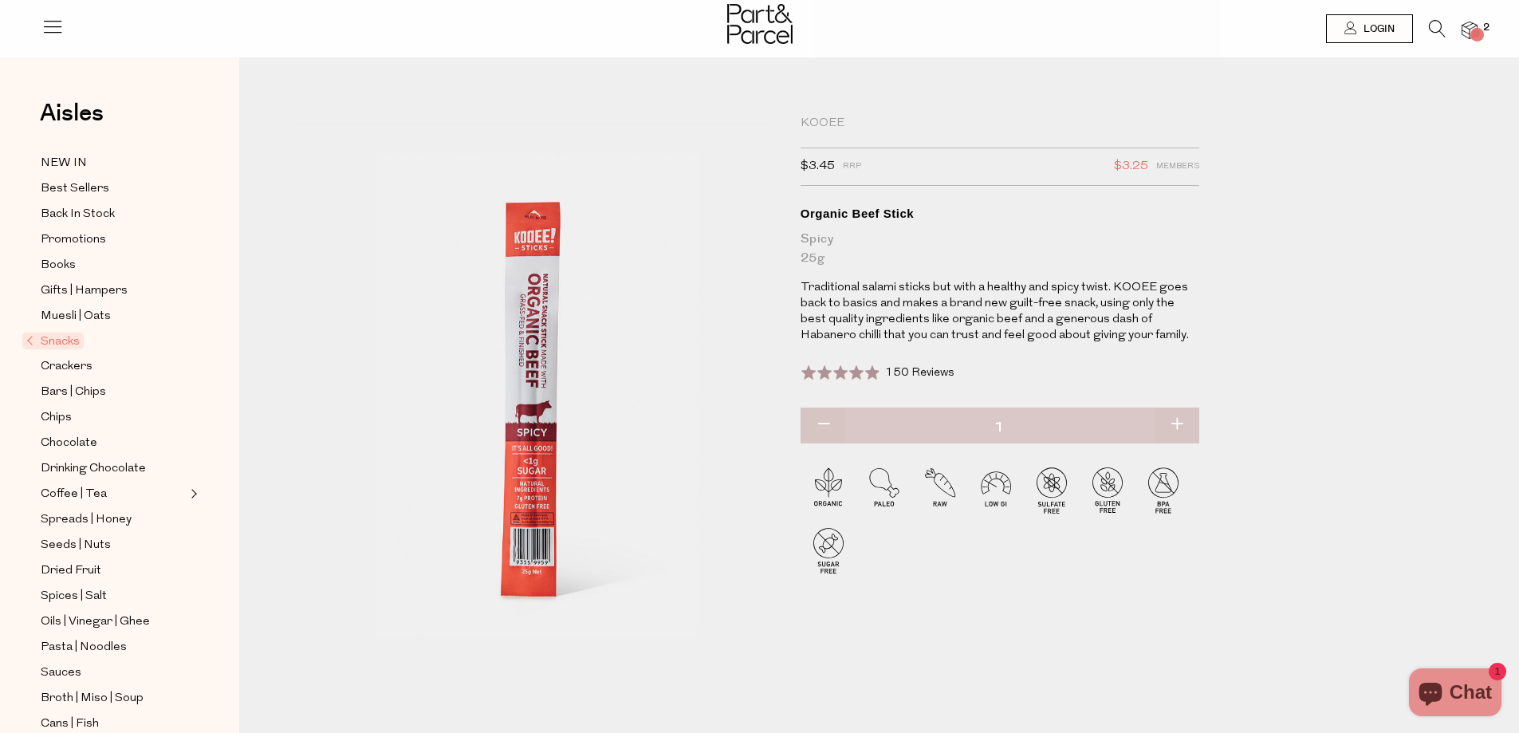
click at [1176, 424] on button "button" at bounding box center [1176, 425] width 45 height 35
type input "3"
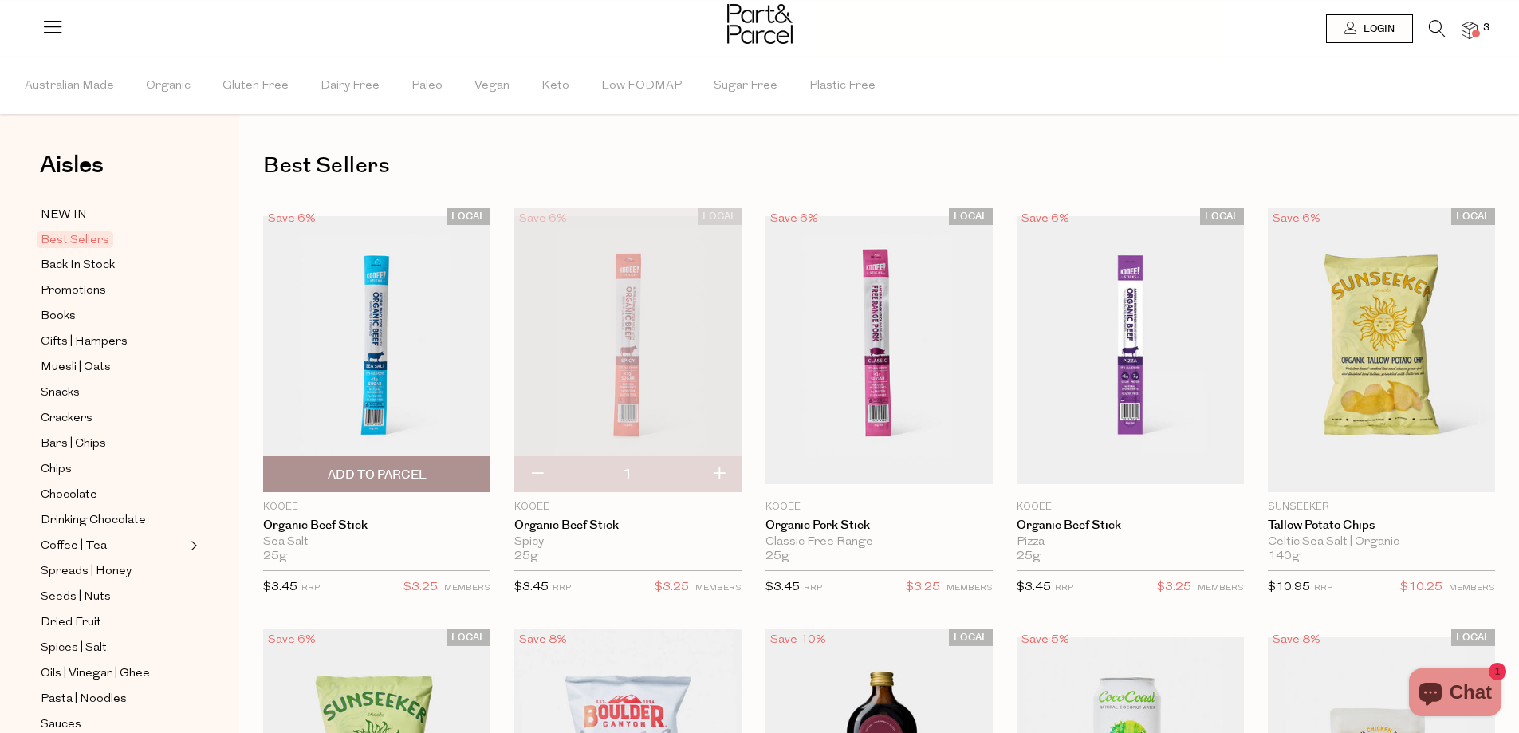
click at [416, 464] on span "Add To Parcel" at bounding box center [377, 474] width 218 height 34
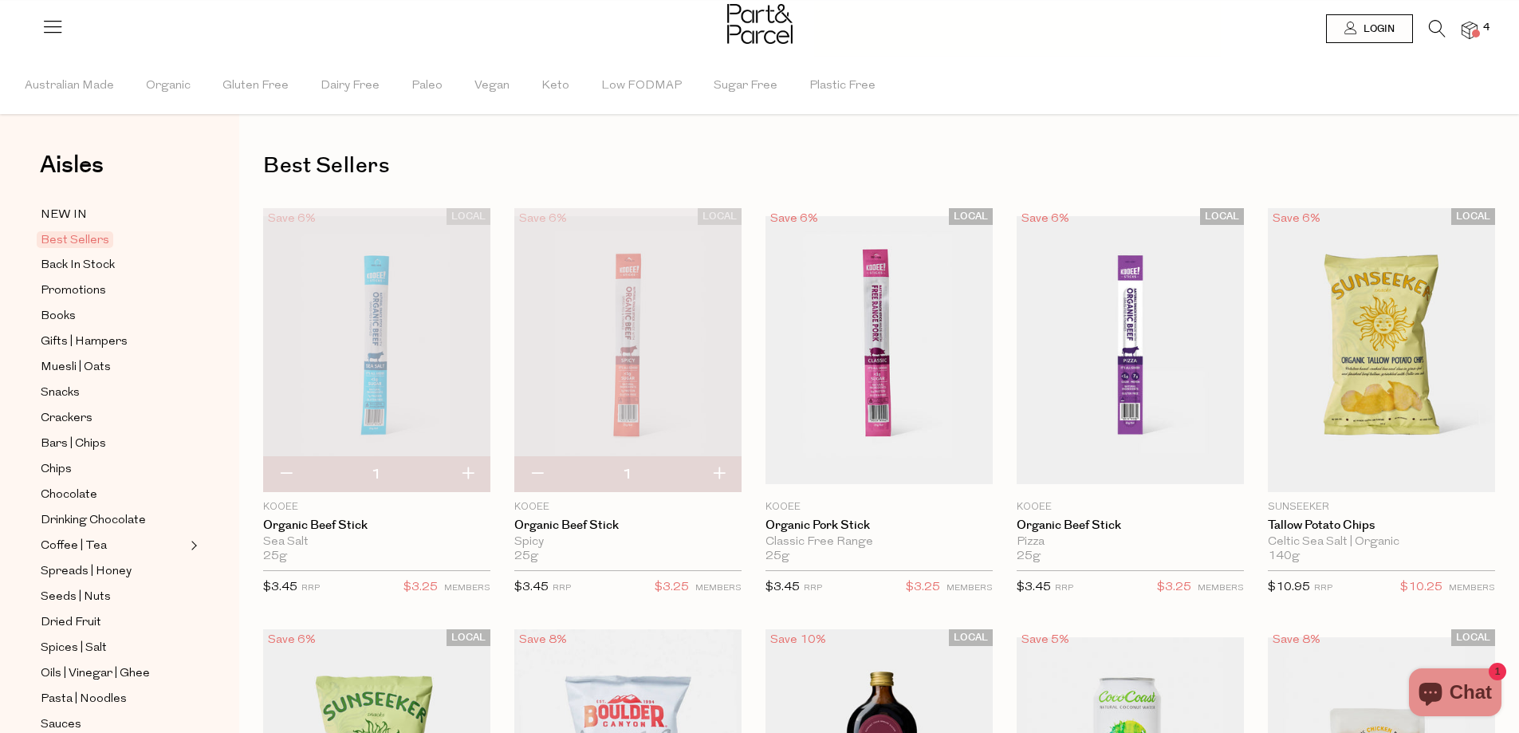
click at [475, 473] on button "button" at bounding box center [467, 474] width 45 height 35
type input "2"
click at [471, 471] on button "button" at bounding box center [467, 474] width 45 height 35
type input "3"
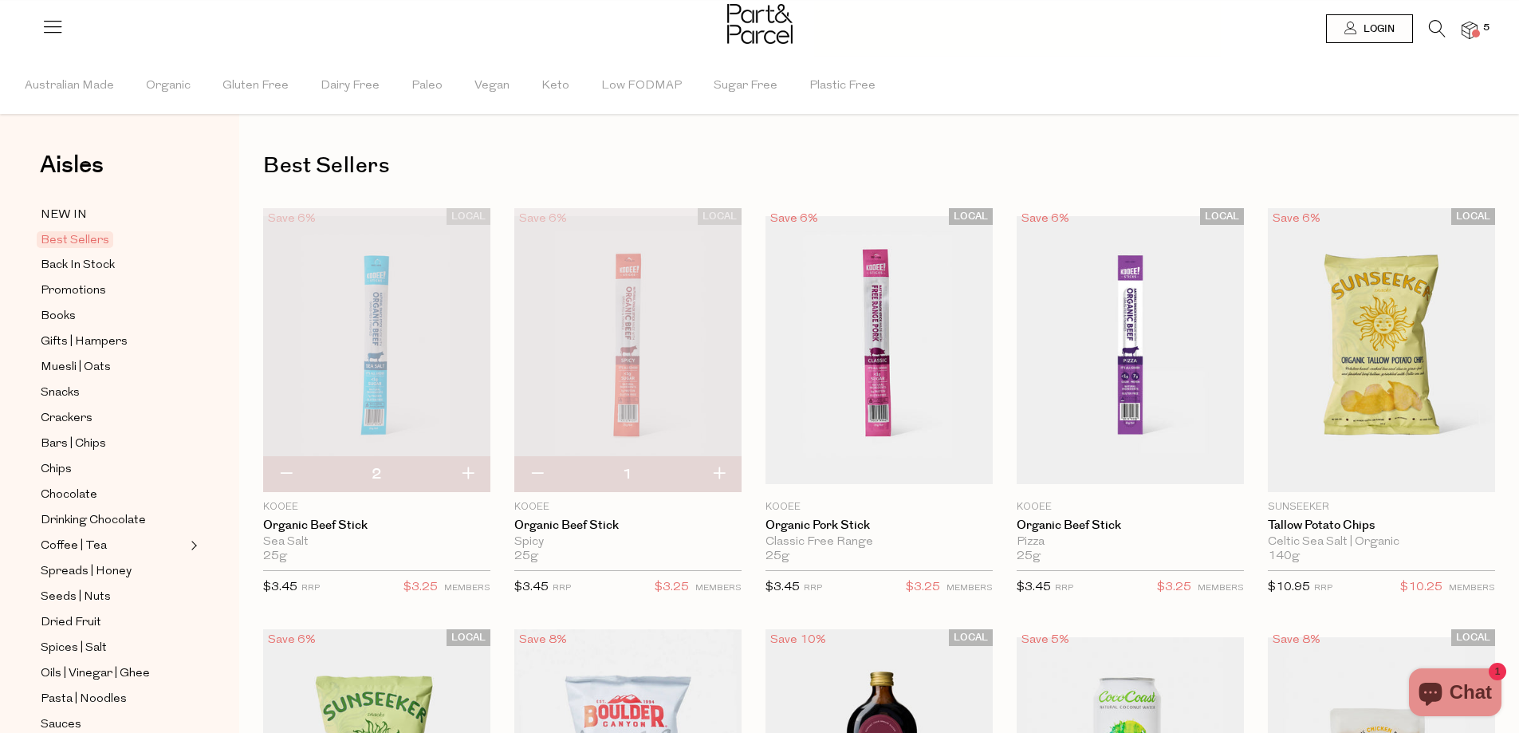
type input "3"
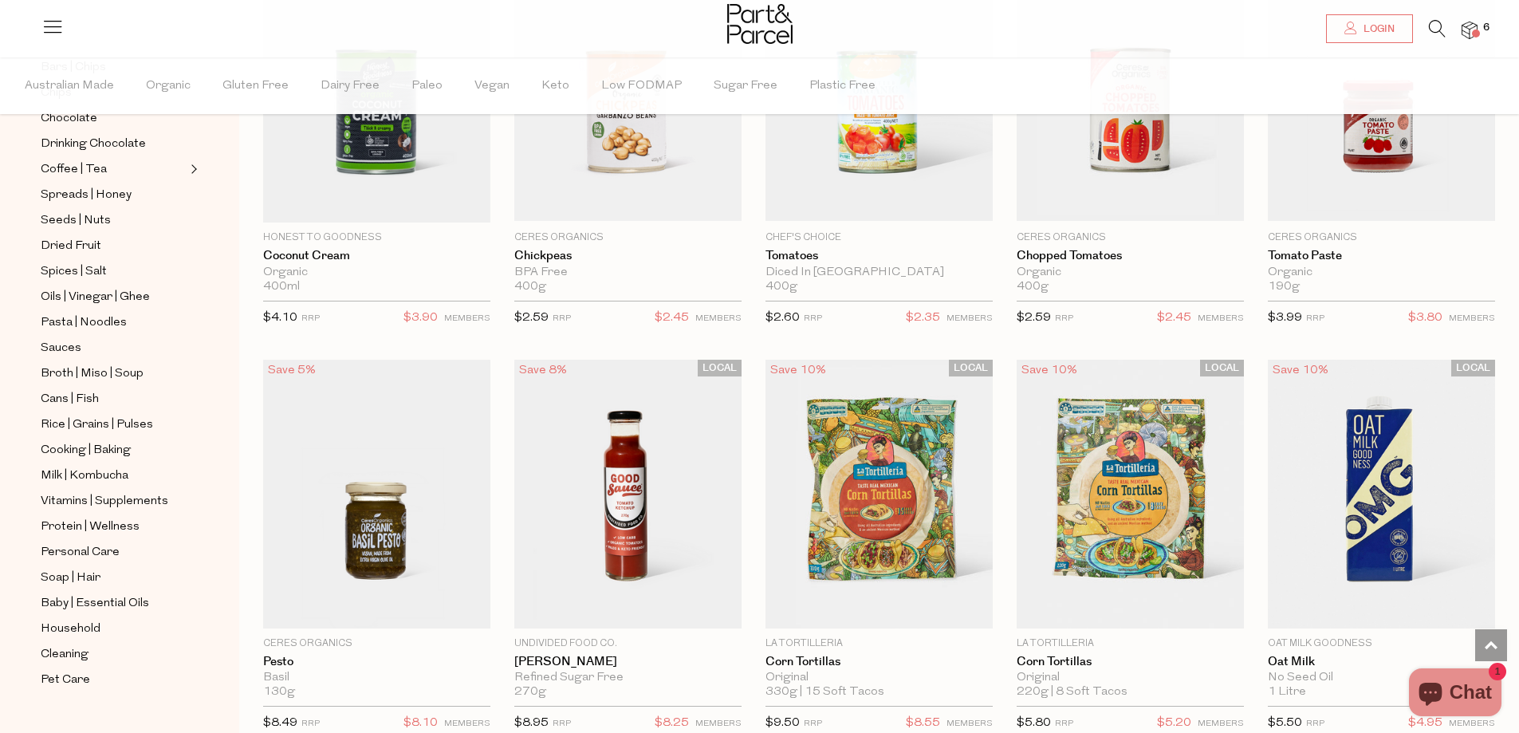
scroll to position [1994, 0]
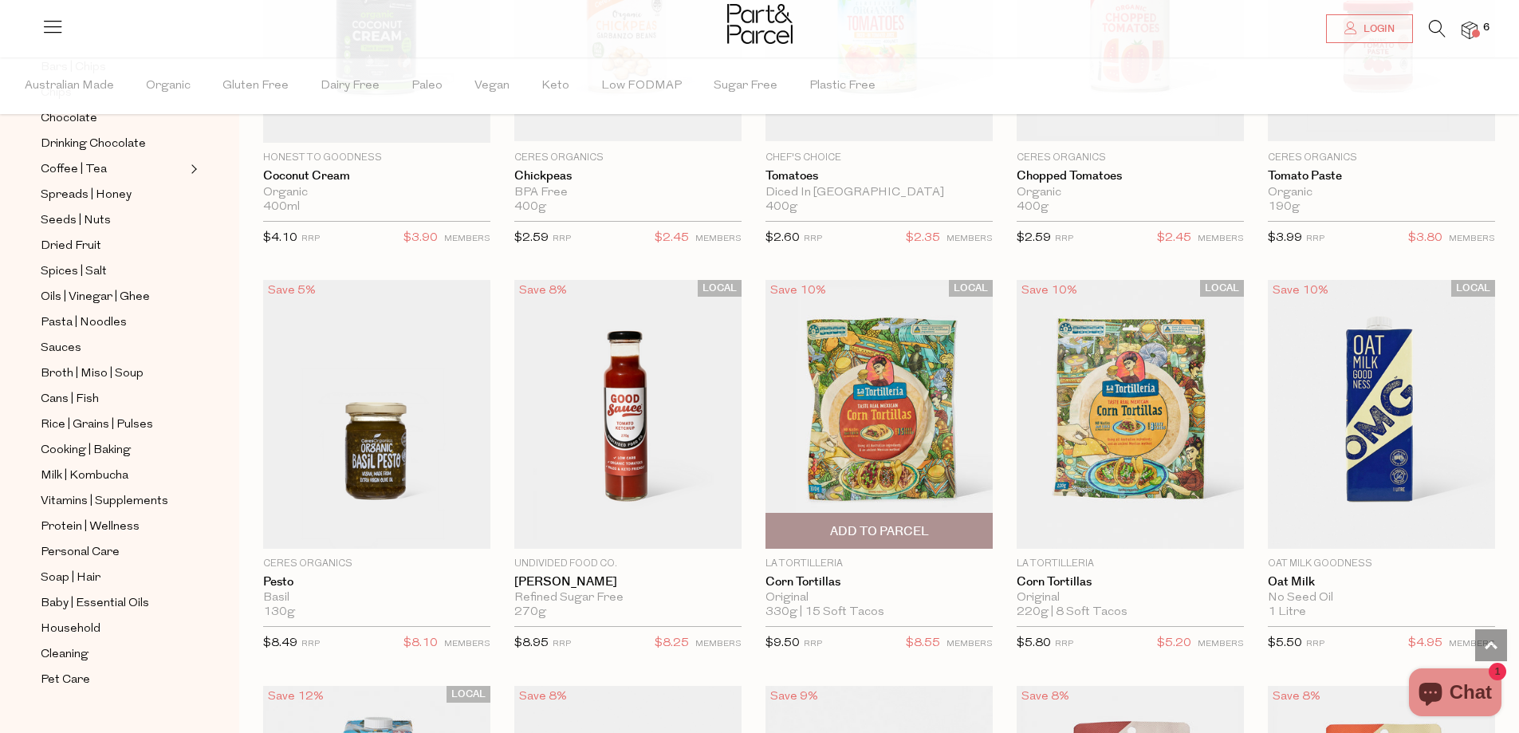
click at [862, 404] on img at bounding box center [879, 414] width 227 height 268
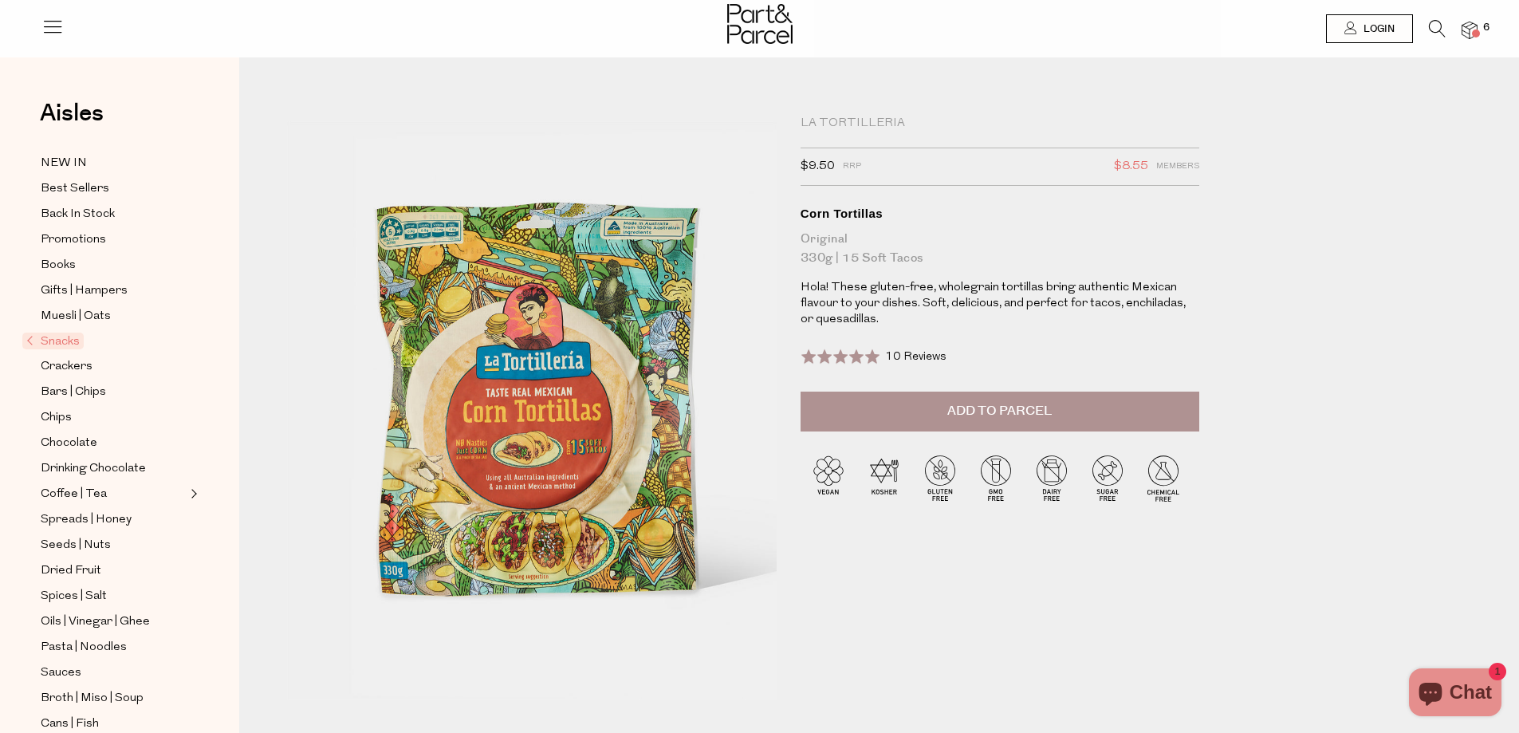
click at [992, 416] on span "Add to Parcel" at bounding box center [1000, 411] width 104 height 18
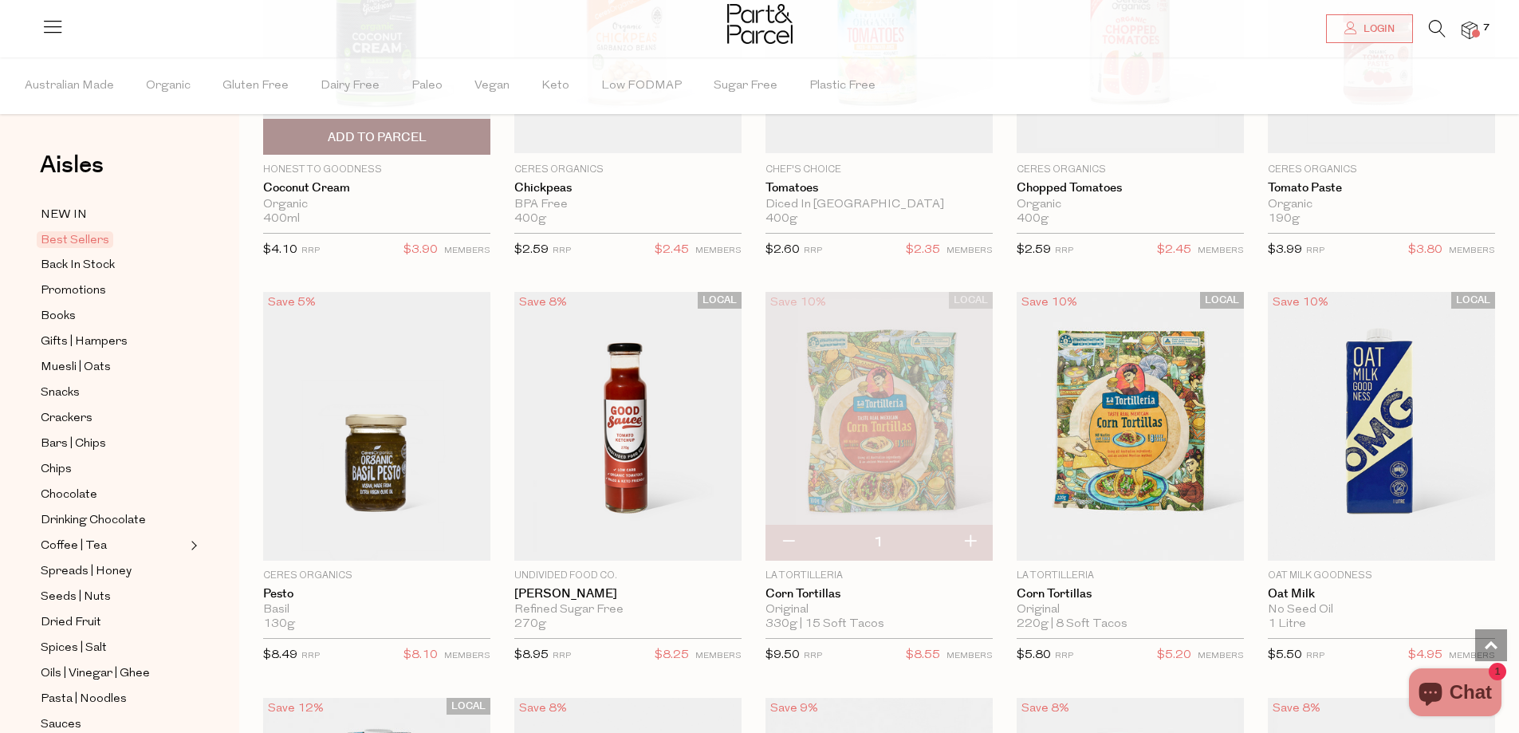
scroll to position [2062, 0]
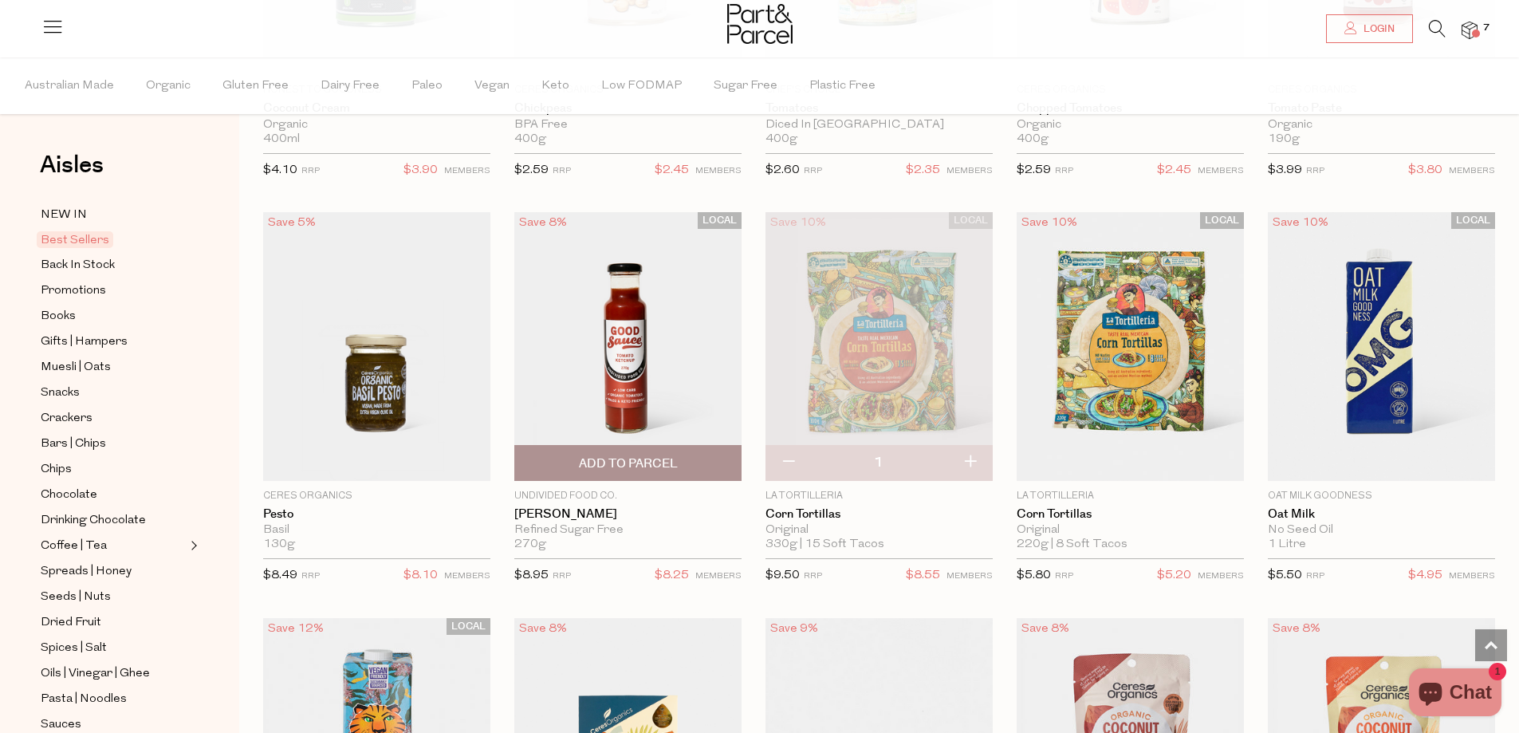
click at [626, 273] on img at bounding box center [627, 346] width 227 height 268
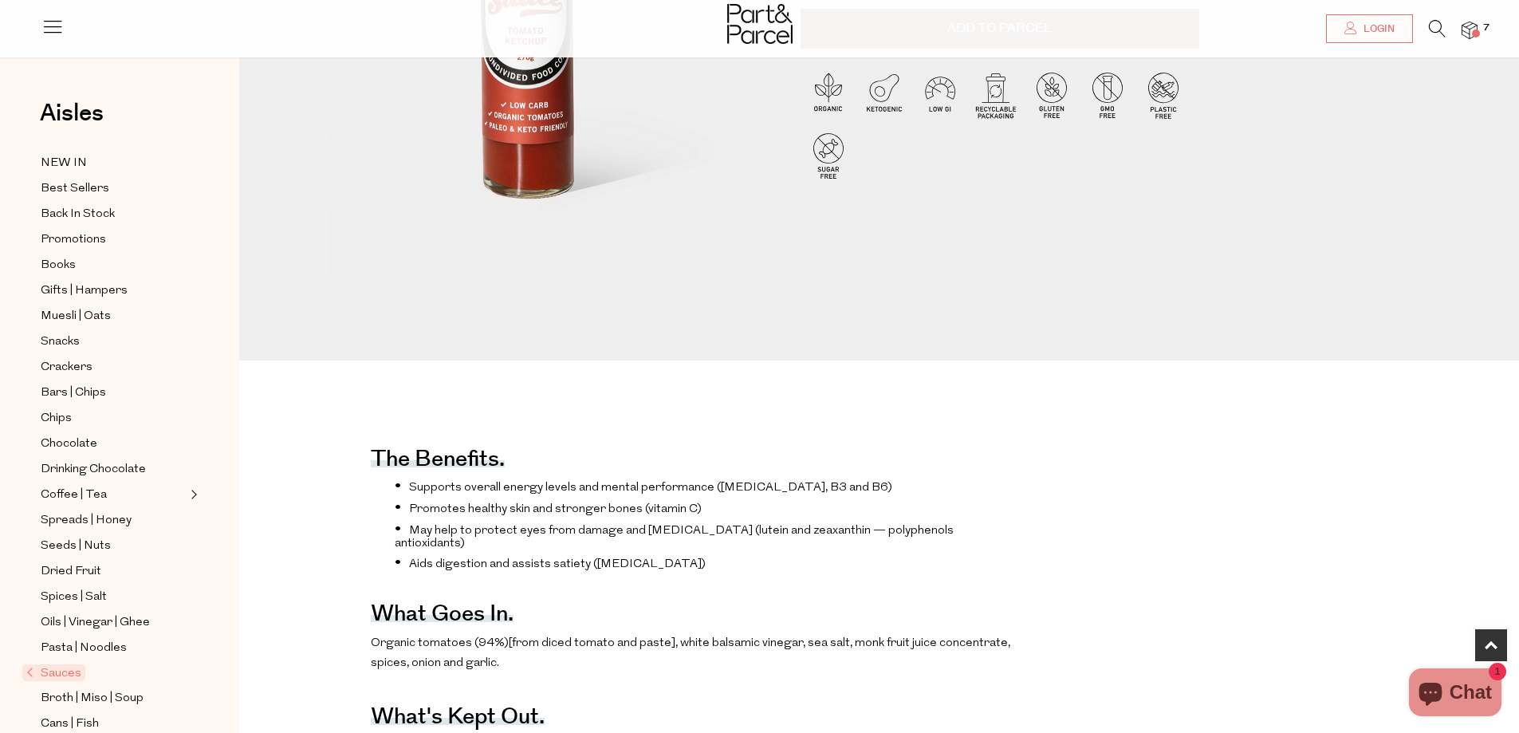
scroll to position [718, 0]
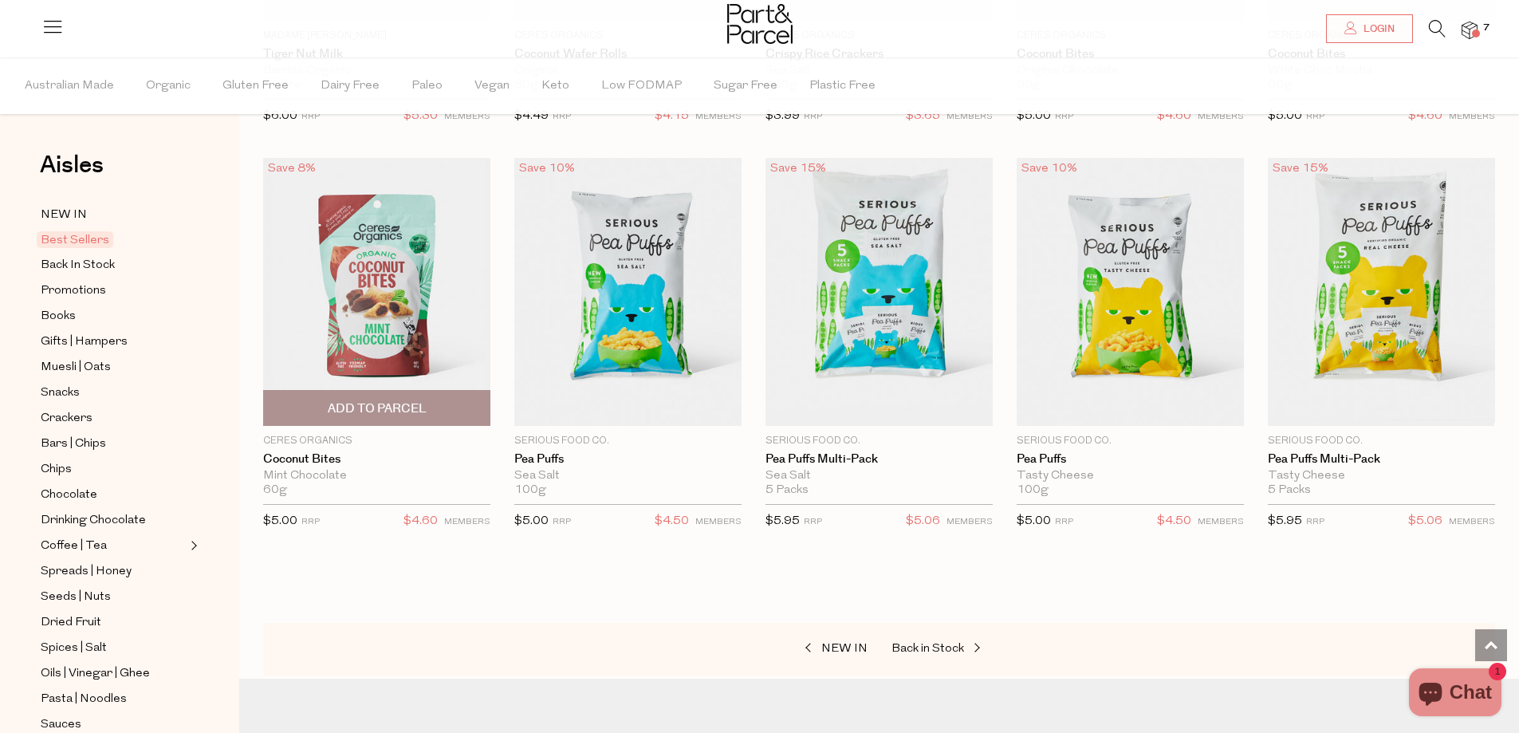
scroll to position [3007, 0]
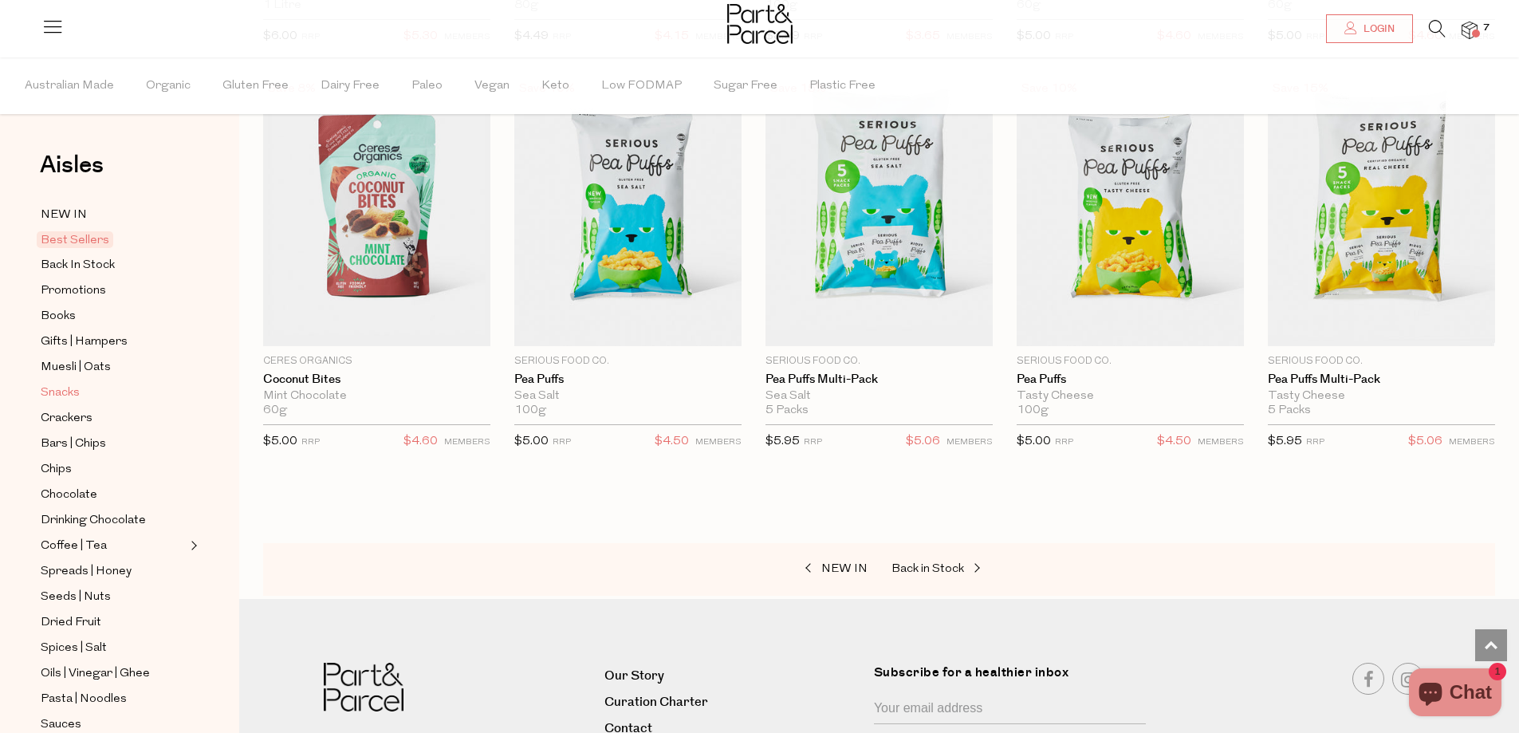
click at [69, 384] on span "Snacks" at bounding box center [60, 393] width 39 height 19
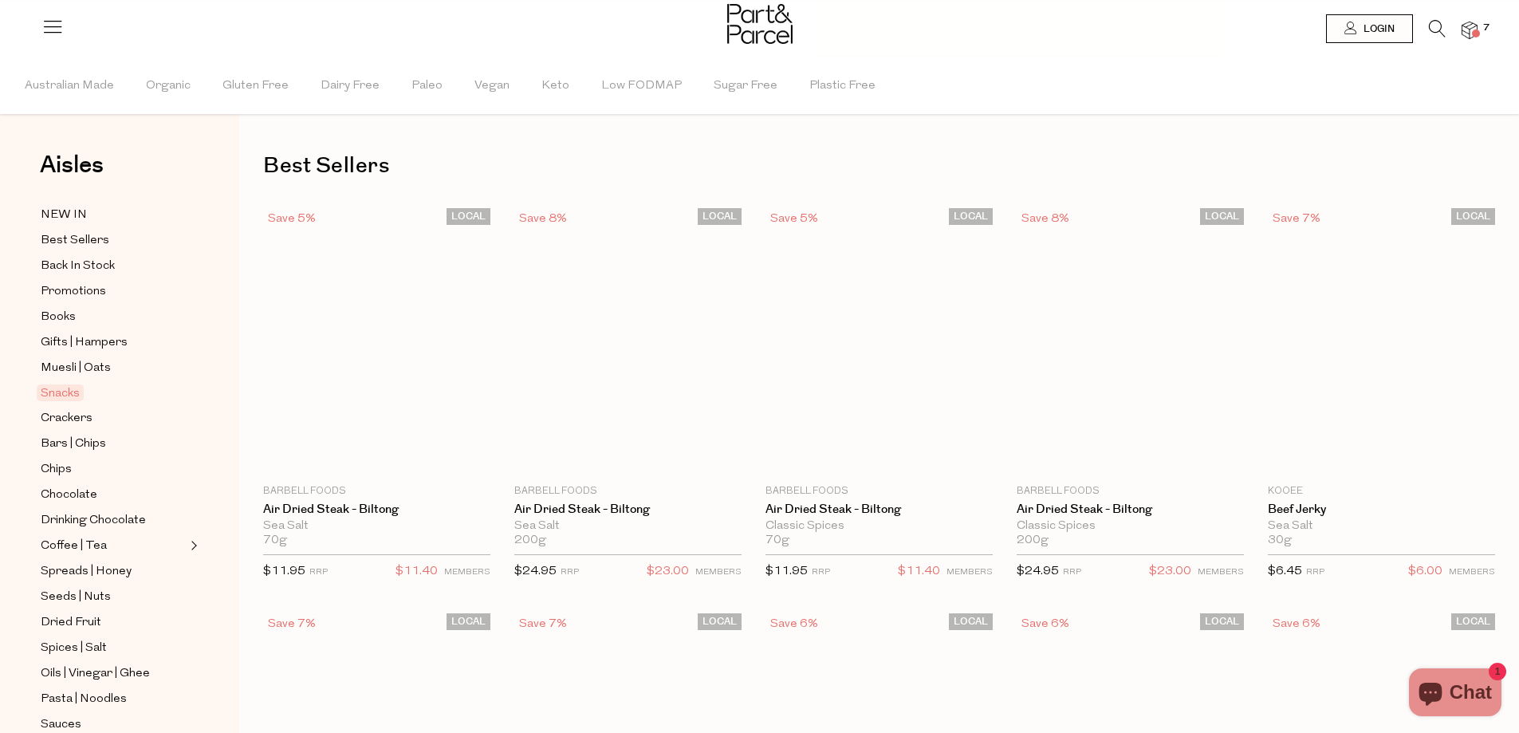
type input "3"
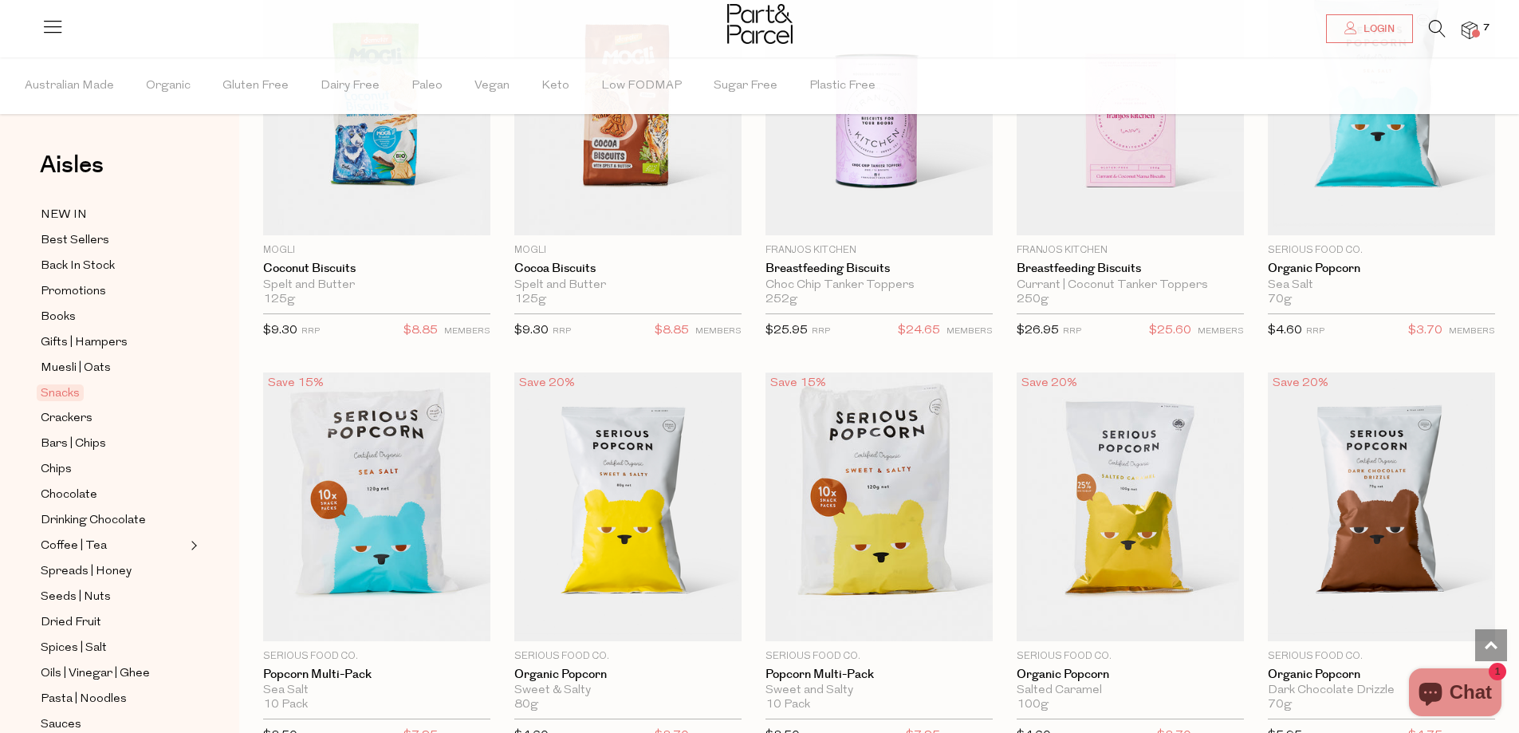
scroll to position [3190, 0]
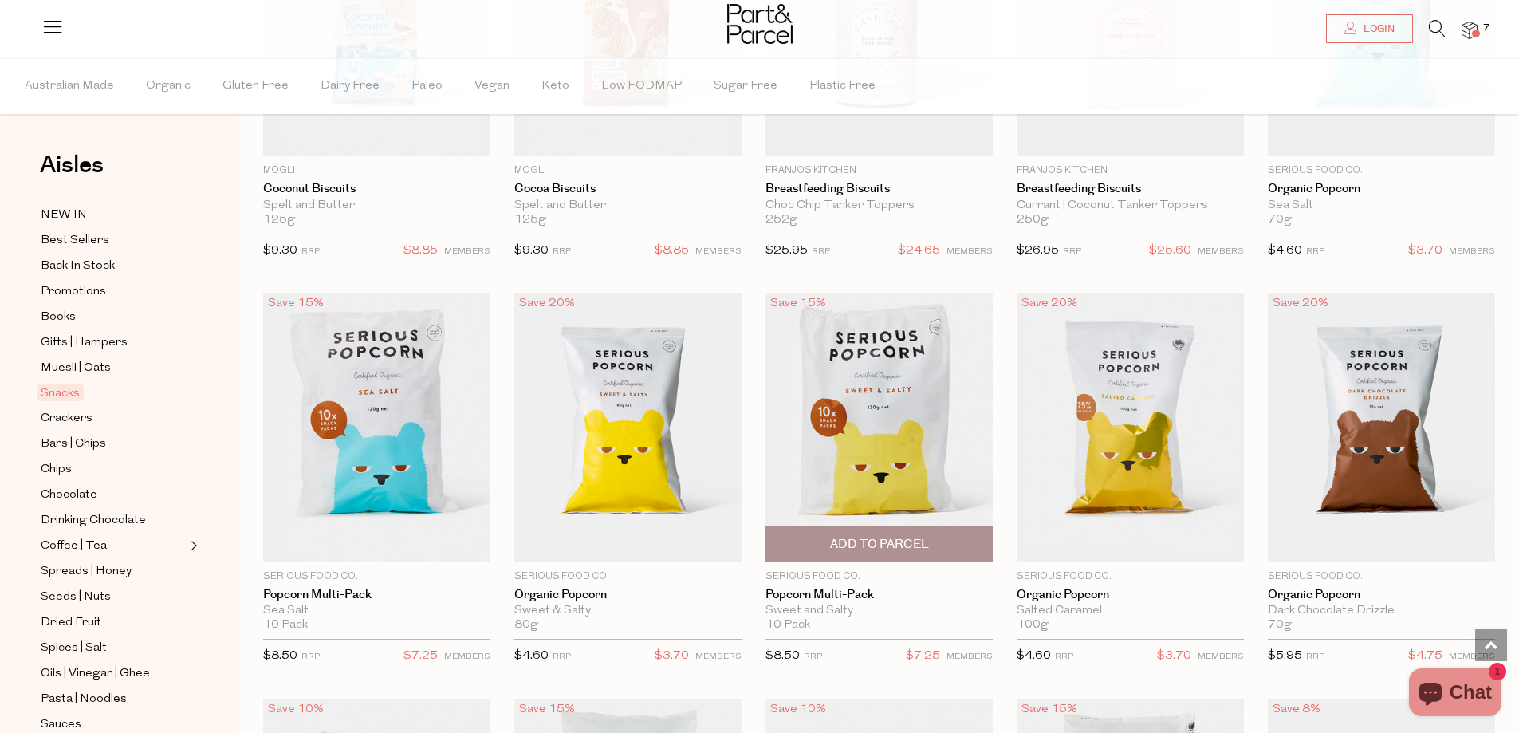
click at [947, 404] on img at bounding box center [879, 427] width 227 height 268
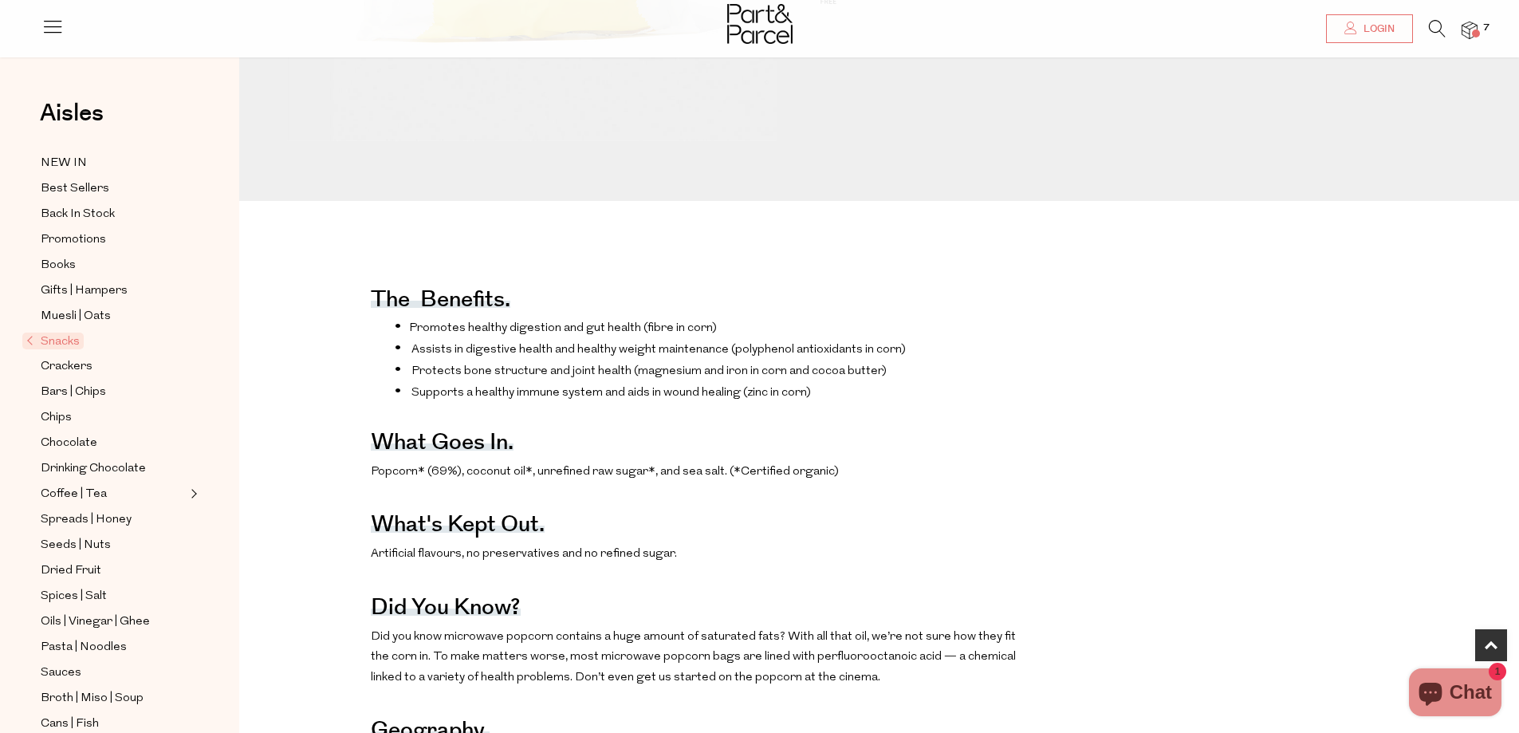
scroll to position [80, 0]
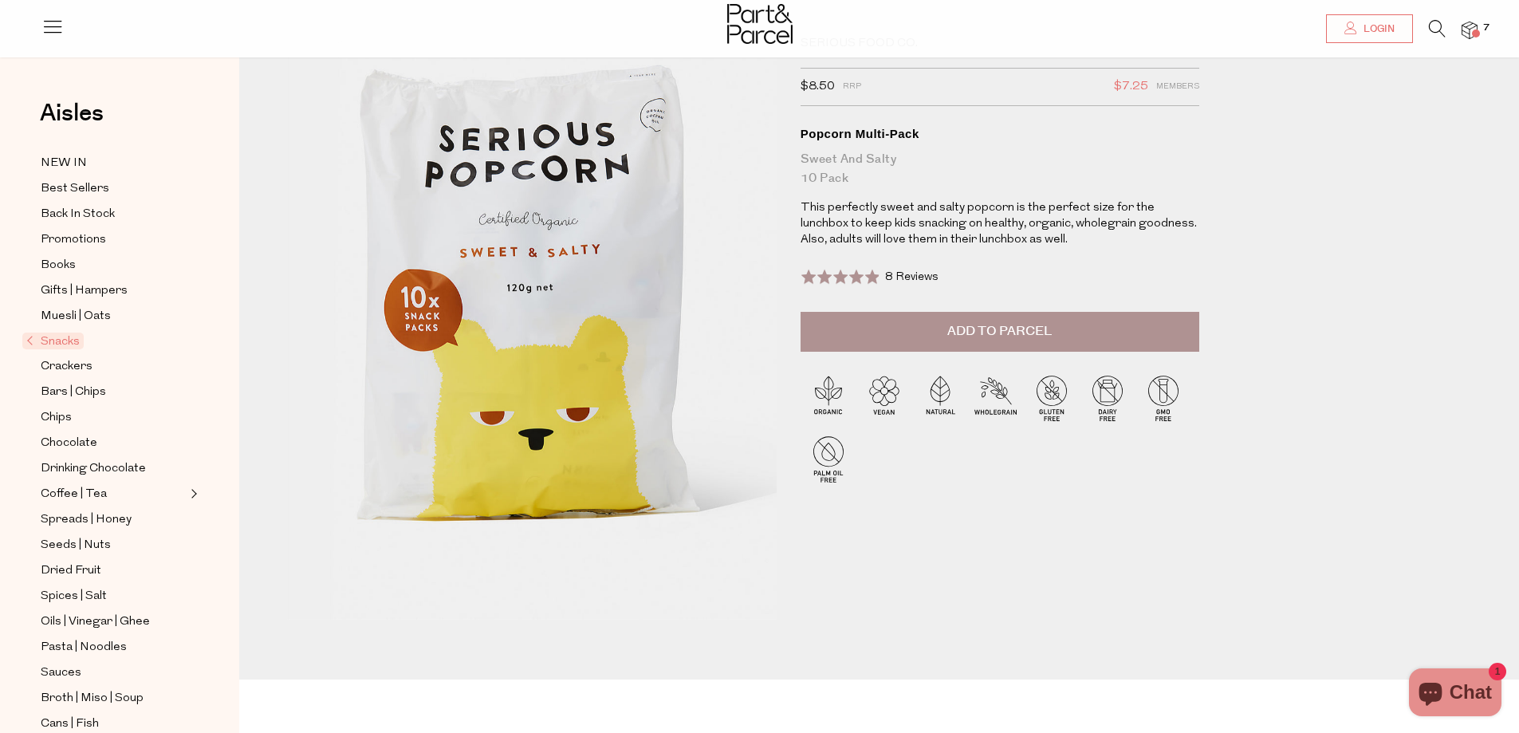
click at [979, 339] on span "Add to Parcel" at bounding box center [1000, 331] width 104 height 18
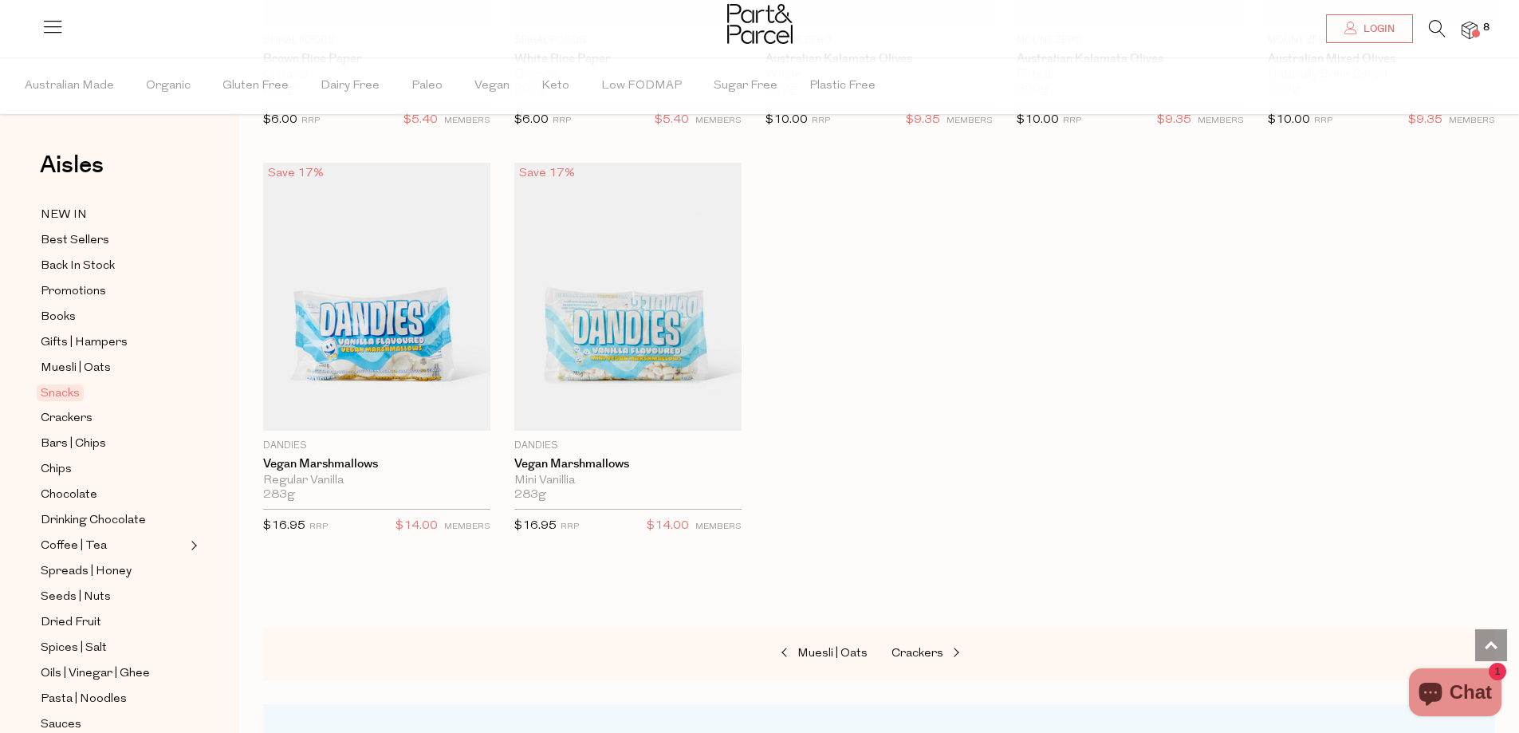
scroll to position [5428, 0]
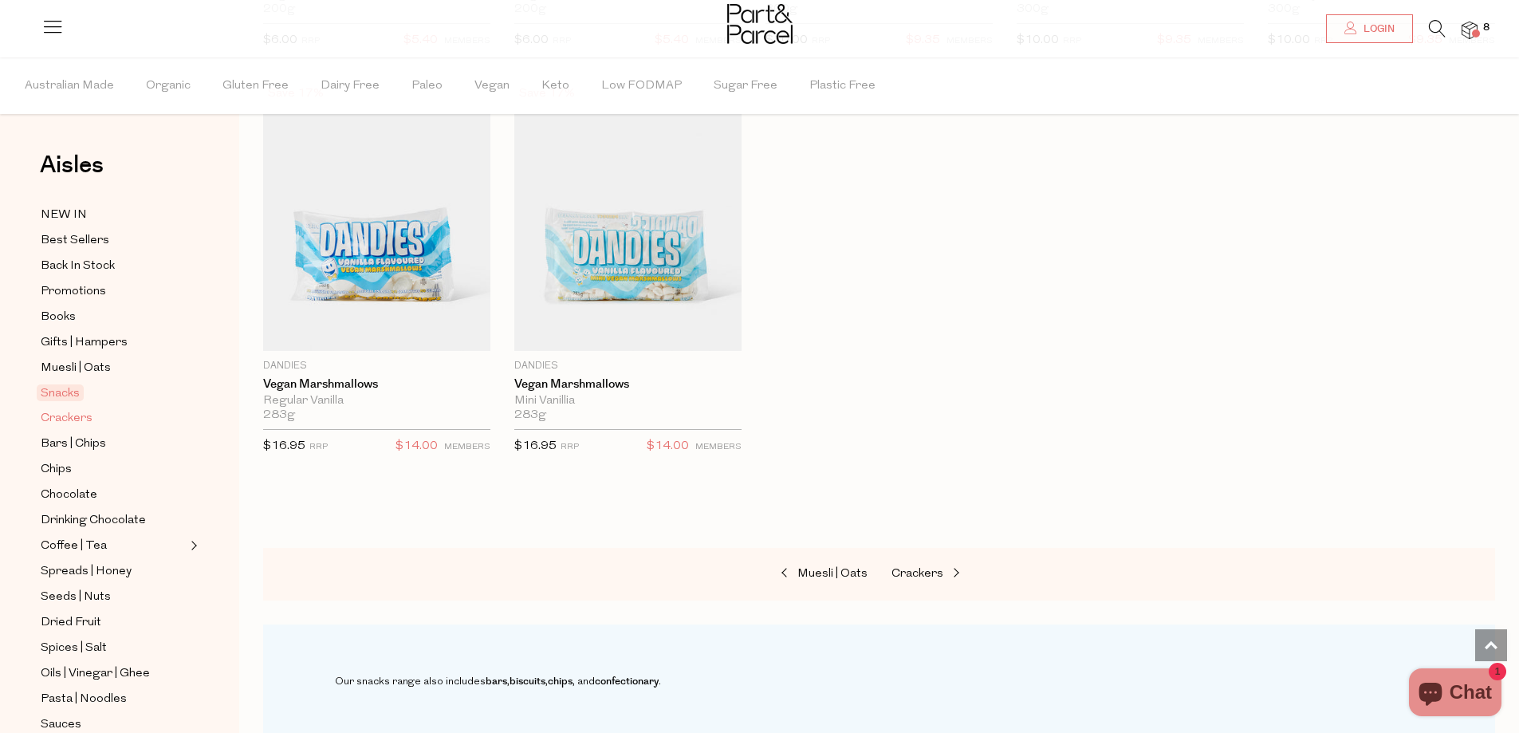
click at [81, 417] on span "Crackers" at bounding box center [67, 418] width 52 height 19
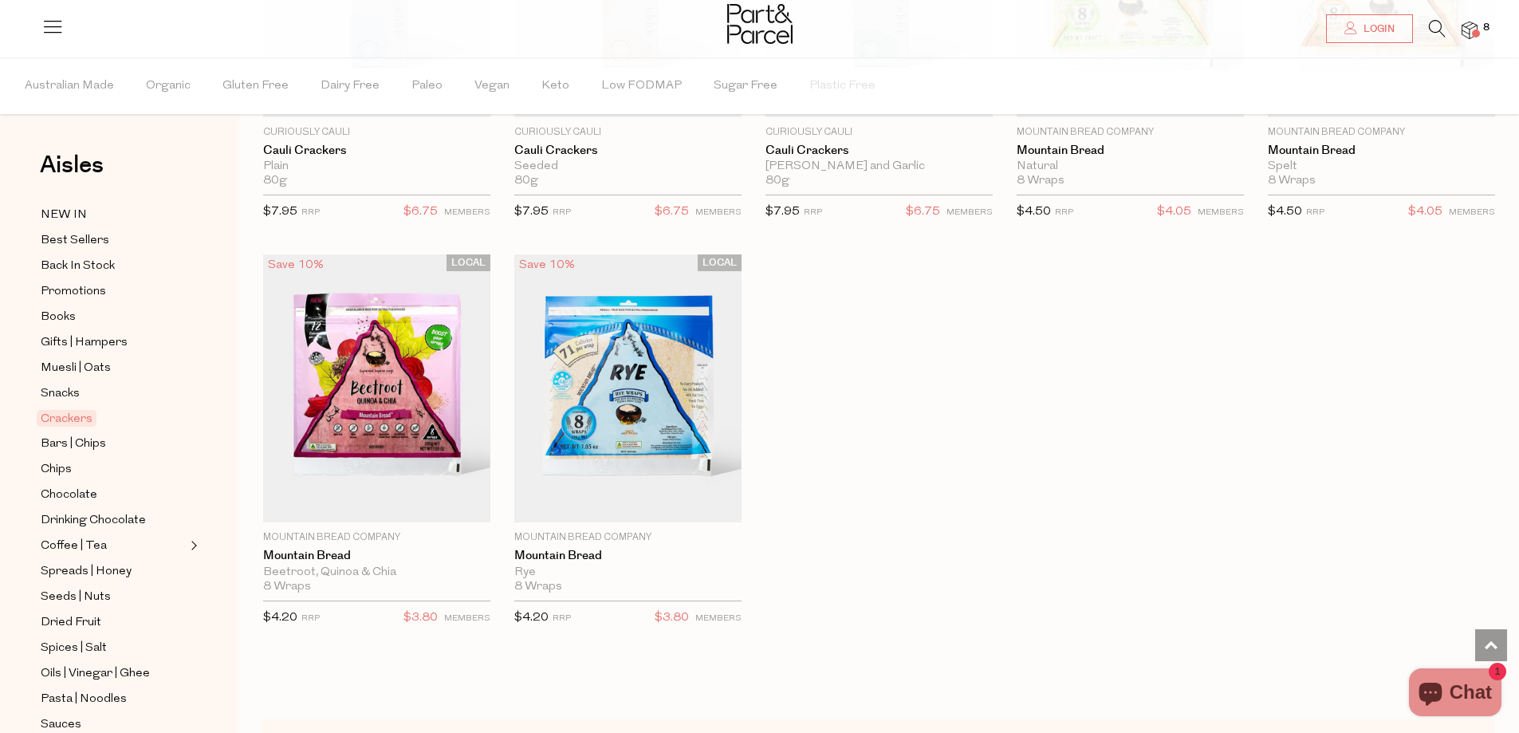
scroll to position [2871, 0]
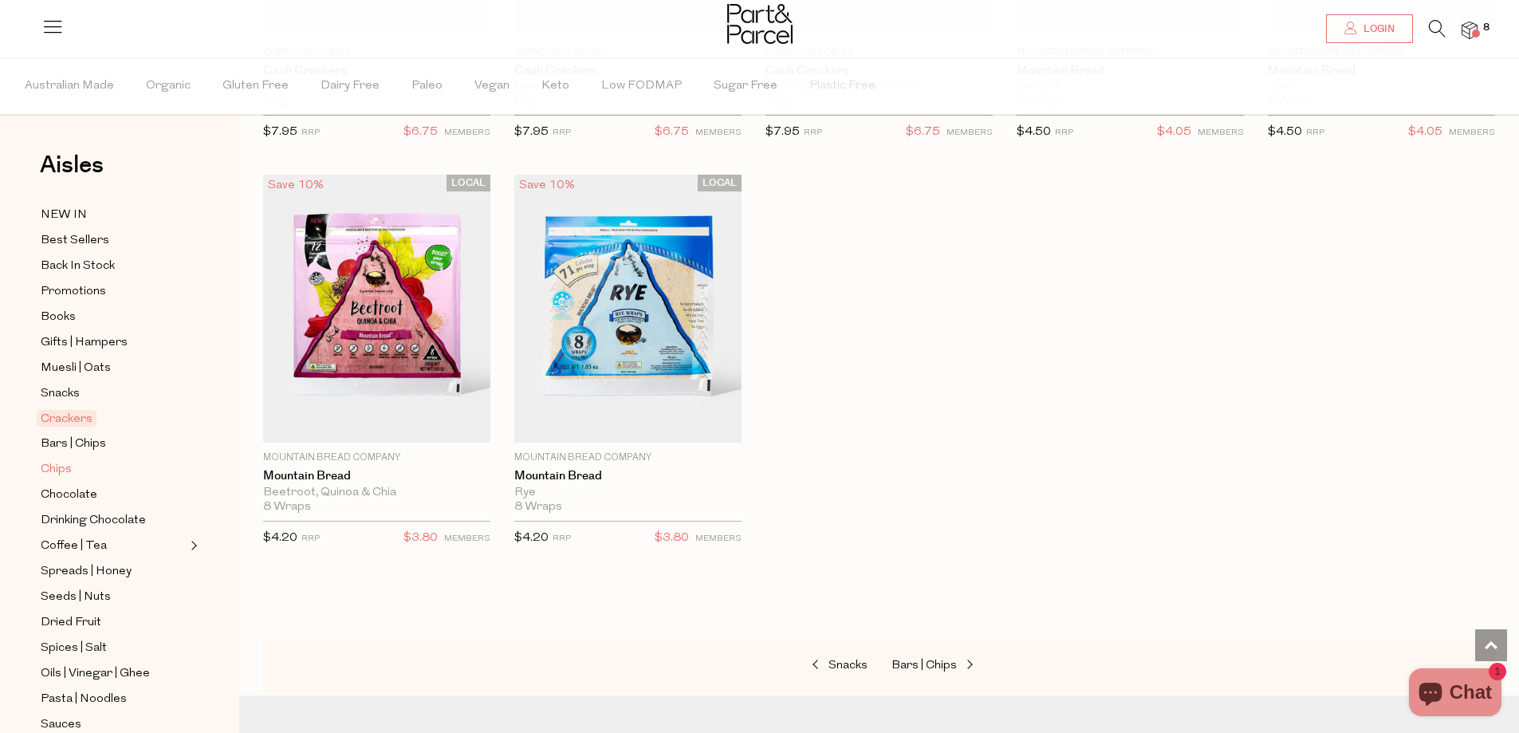
click at [60, 463] on span "Chips" at bounding box center [56, 469] width 31 height 19
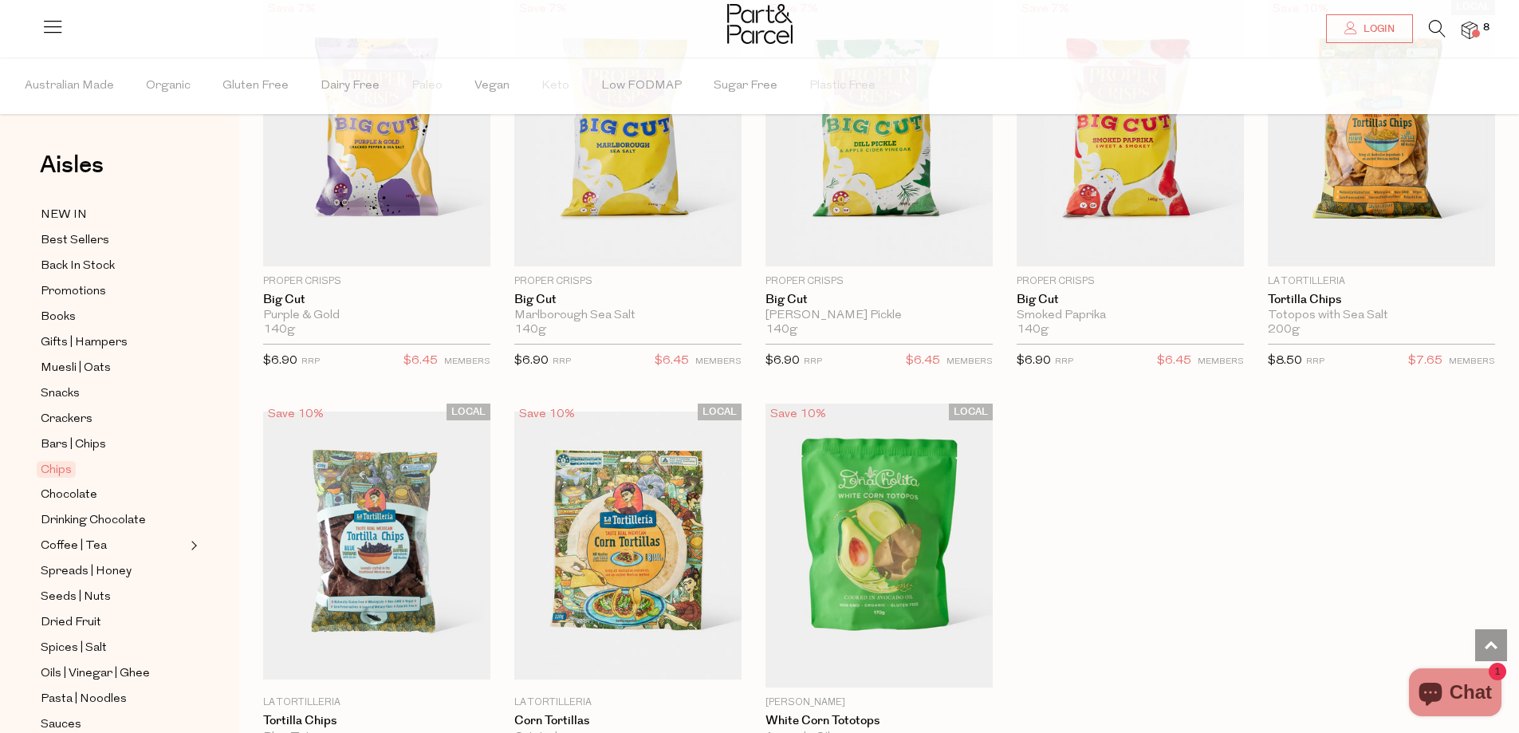
scroll to position [1117, 0]
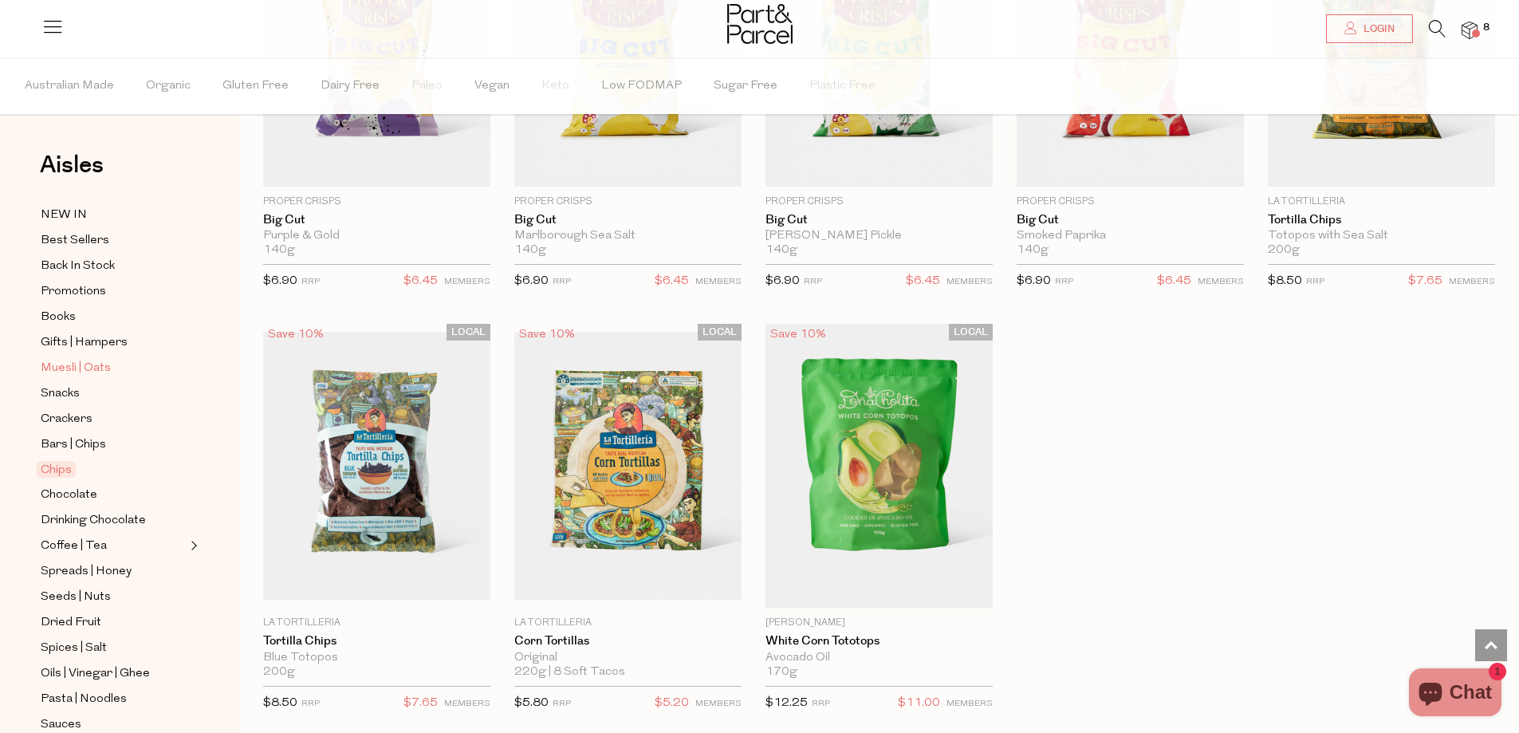
click at [67, 364] on span "Muesli | Oats" at bounding box center [76, 368] width 70 height 19
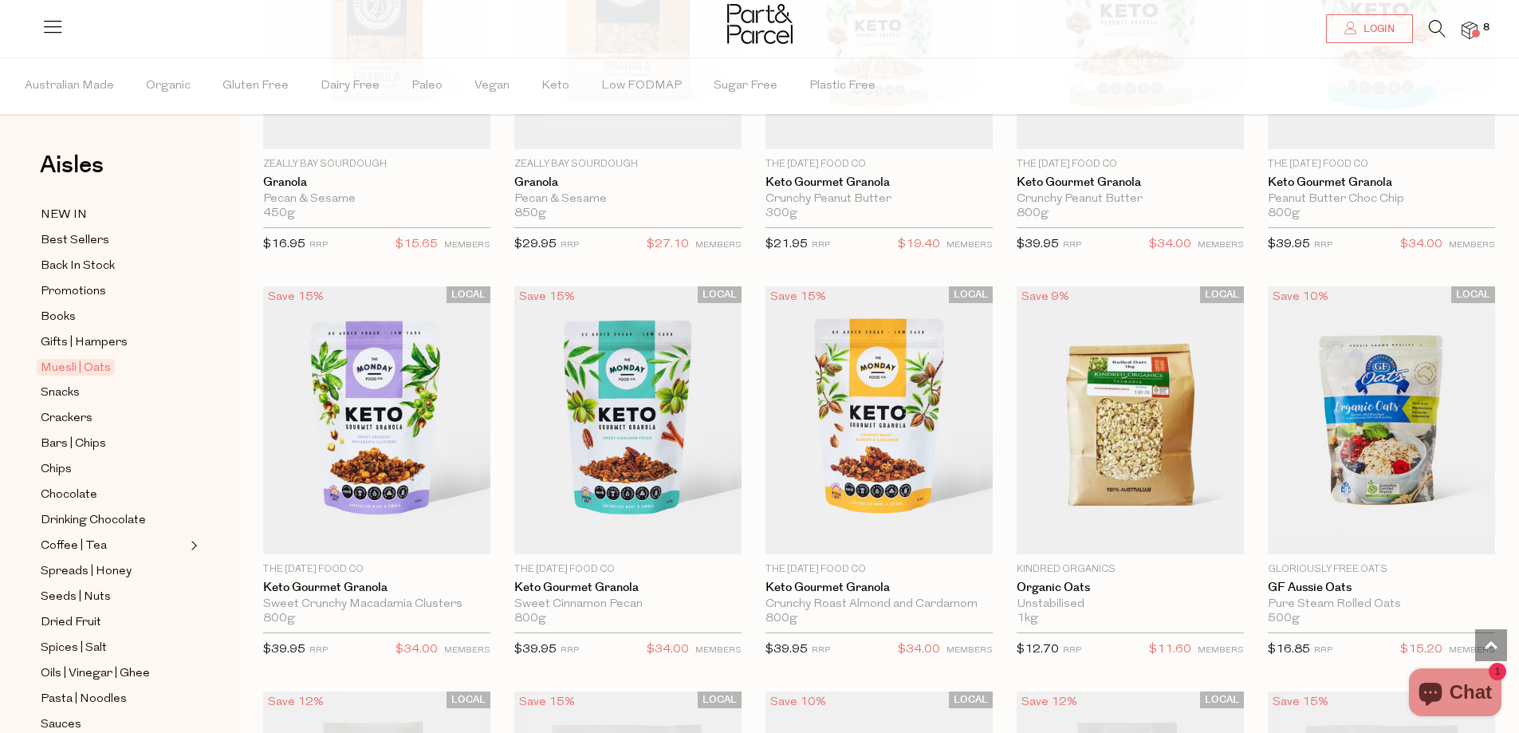
scroll to position [2871, 0]
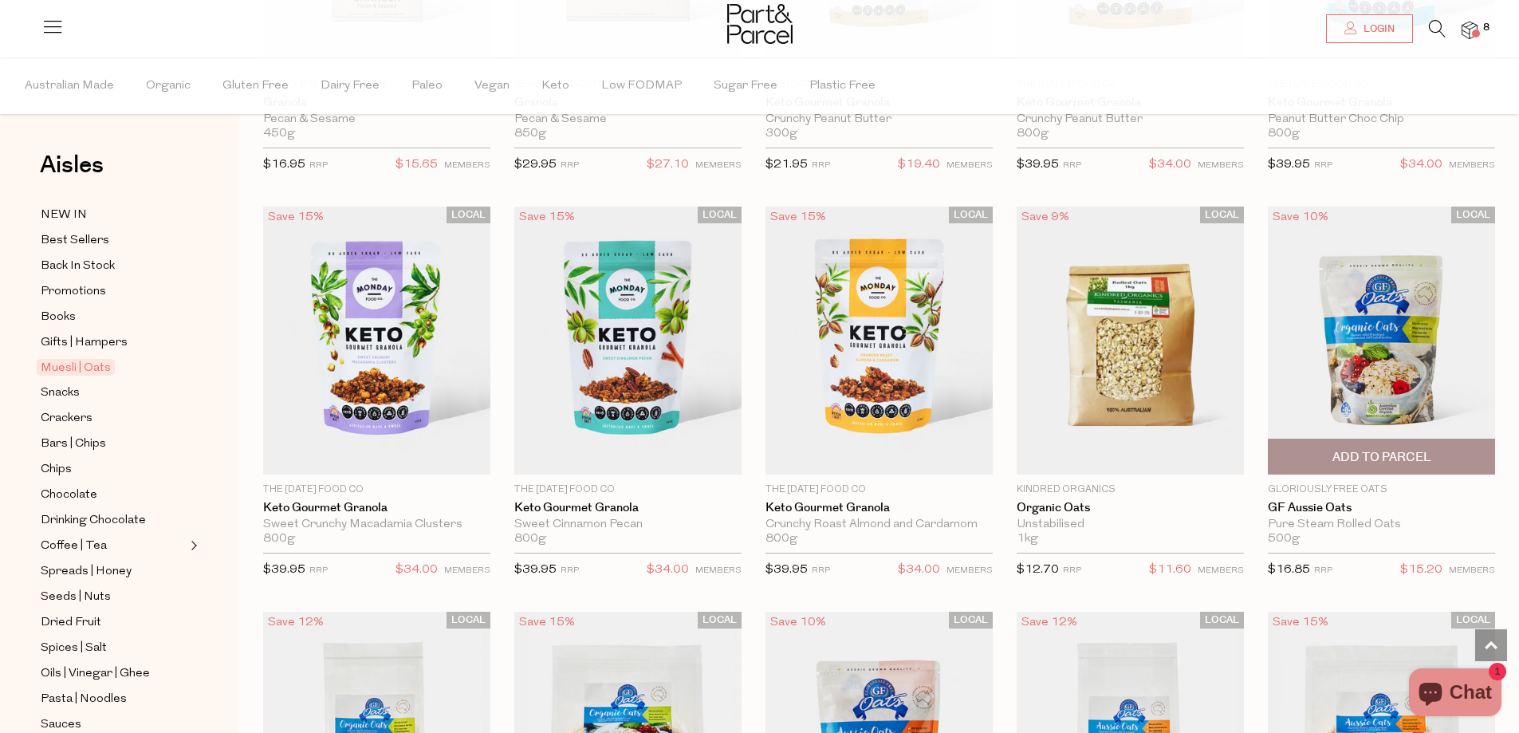
click at [1365, 361] on img at bounding box center [1381, 341] width 227 height 268
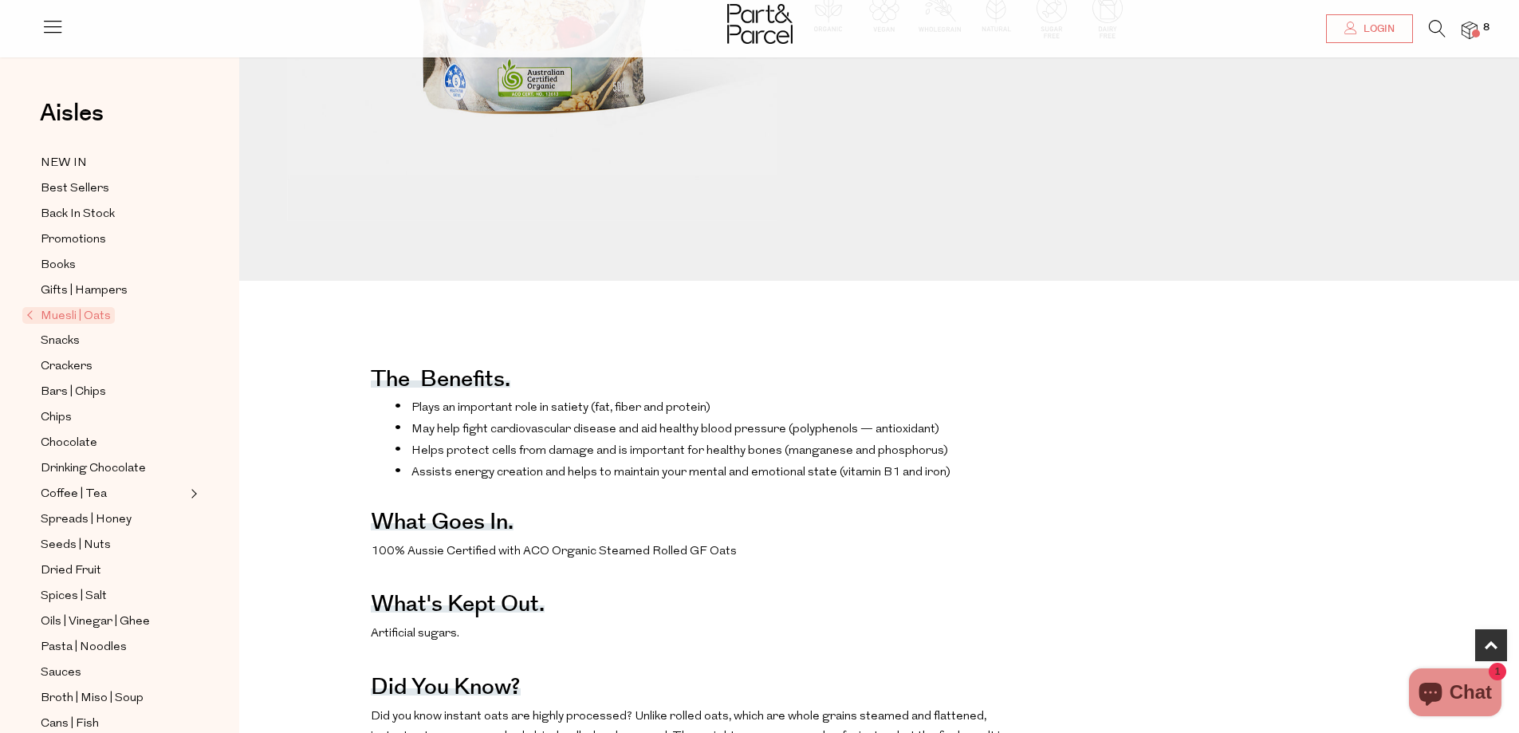
scroll to position [558, 0]
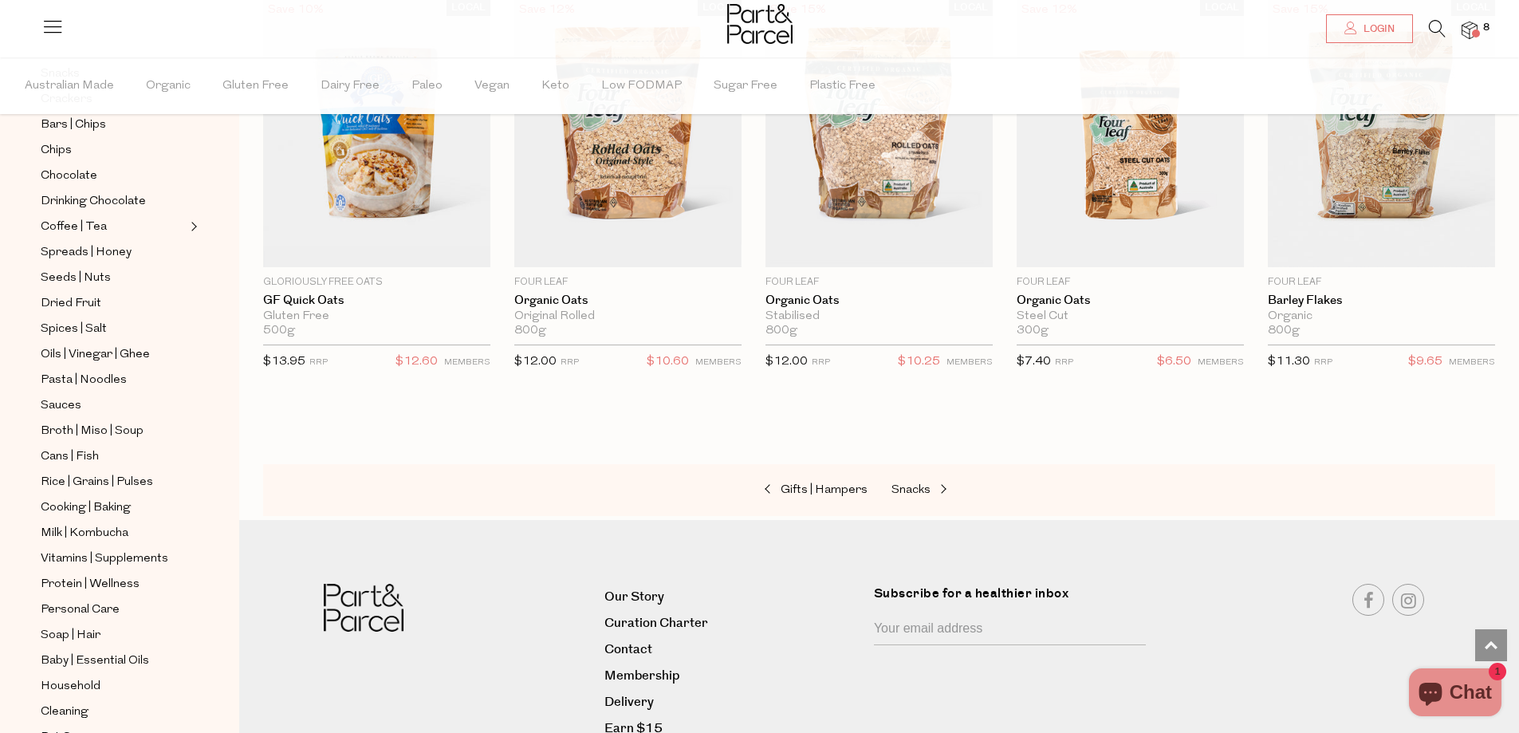
scroll to position [3651, 0]
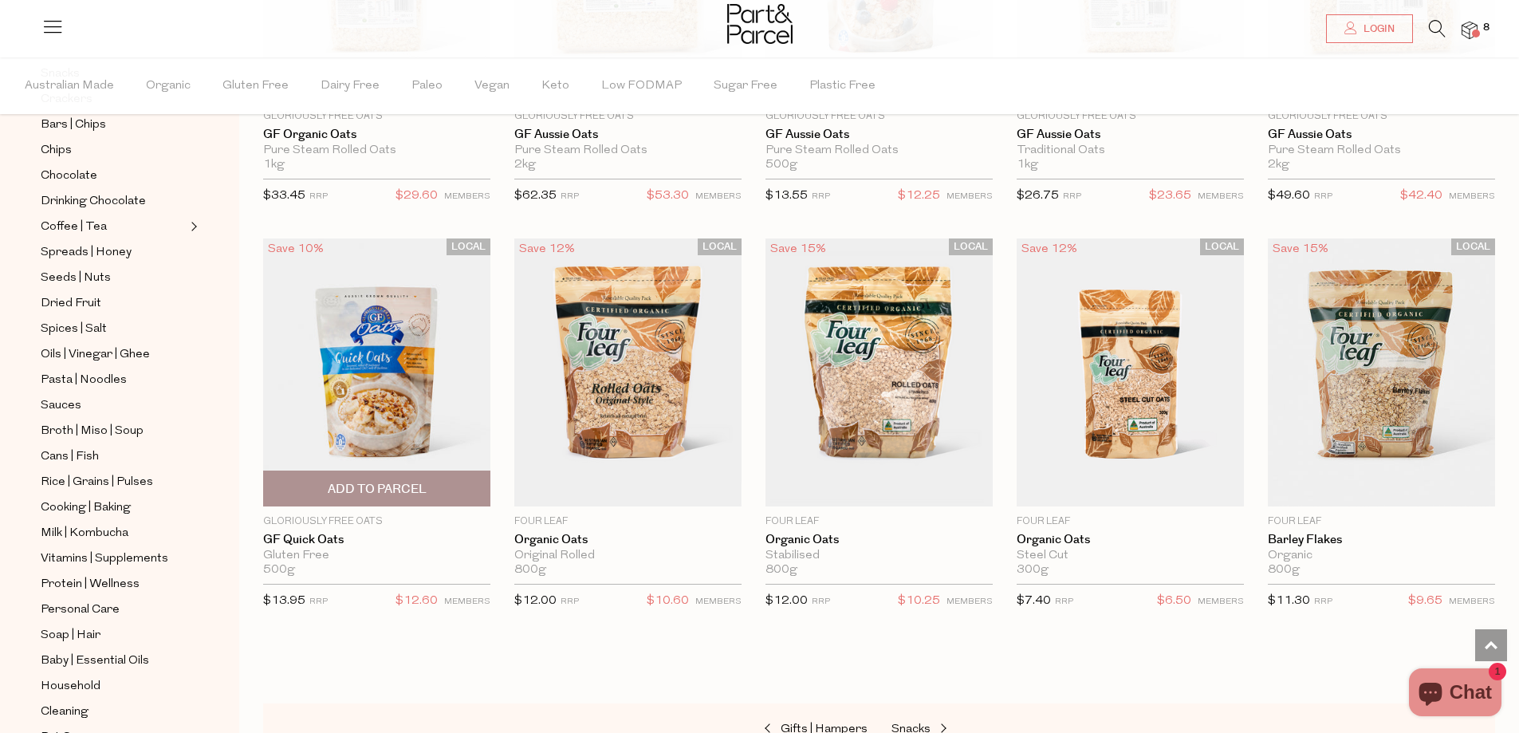
click at [332, 382] on img at bounding box center [376, 372] width 227 height 268
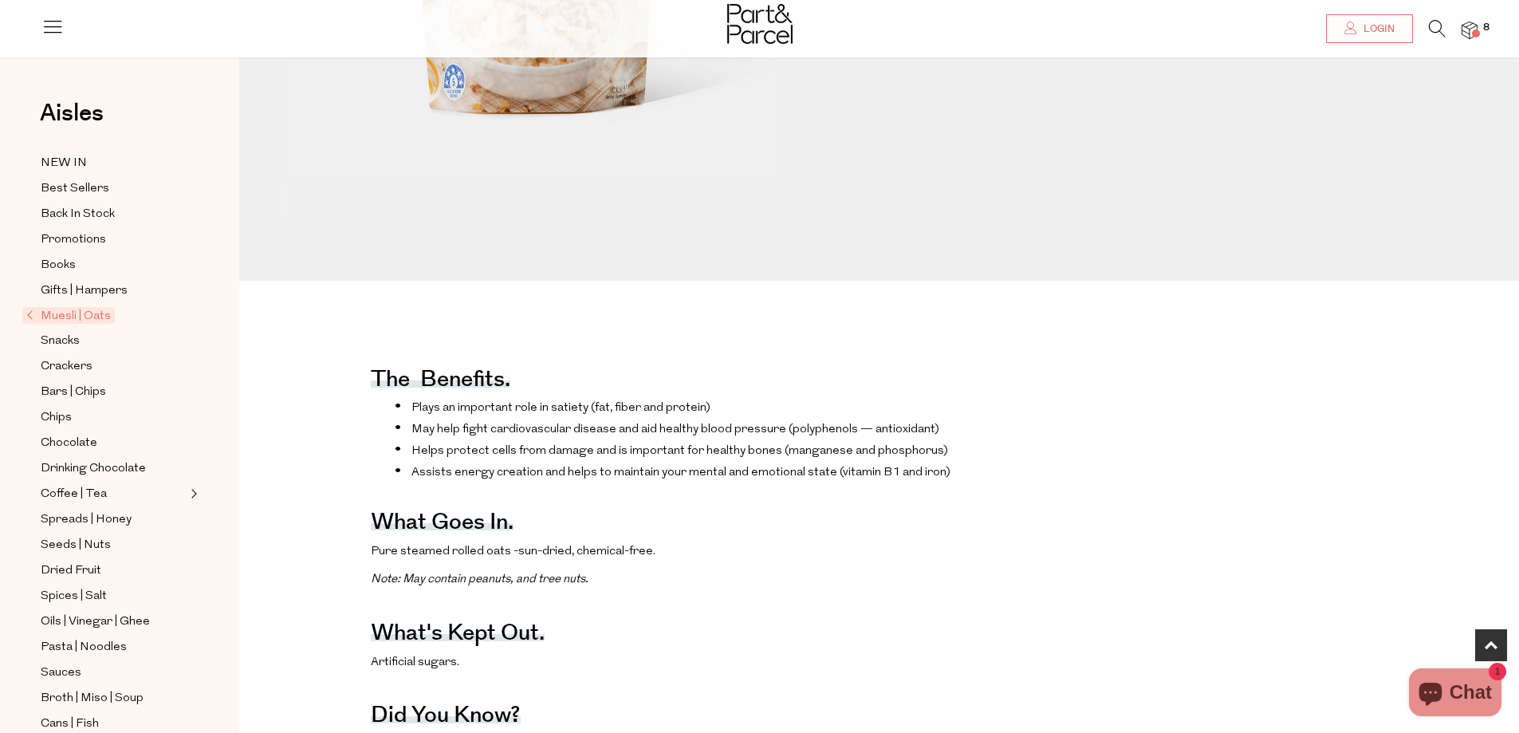
scroll to position [80, 0]
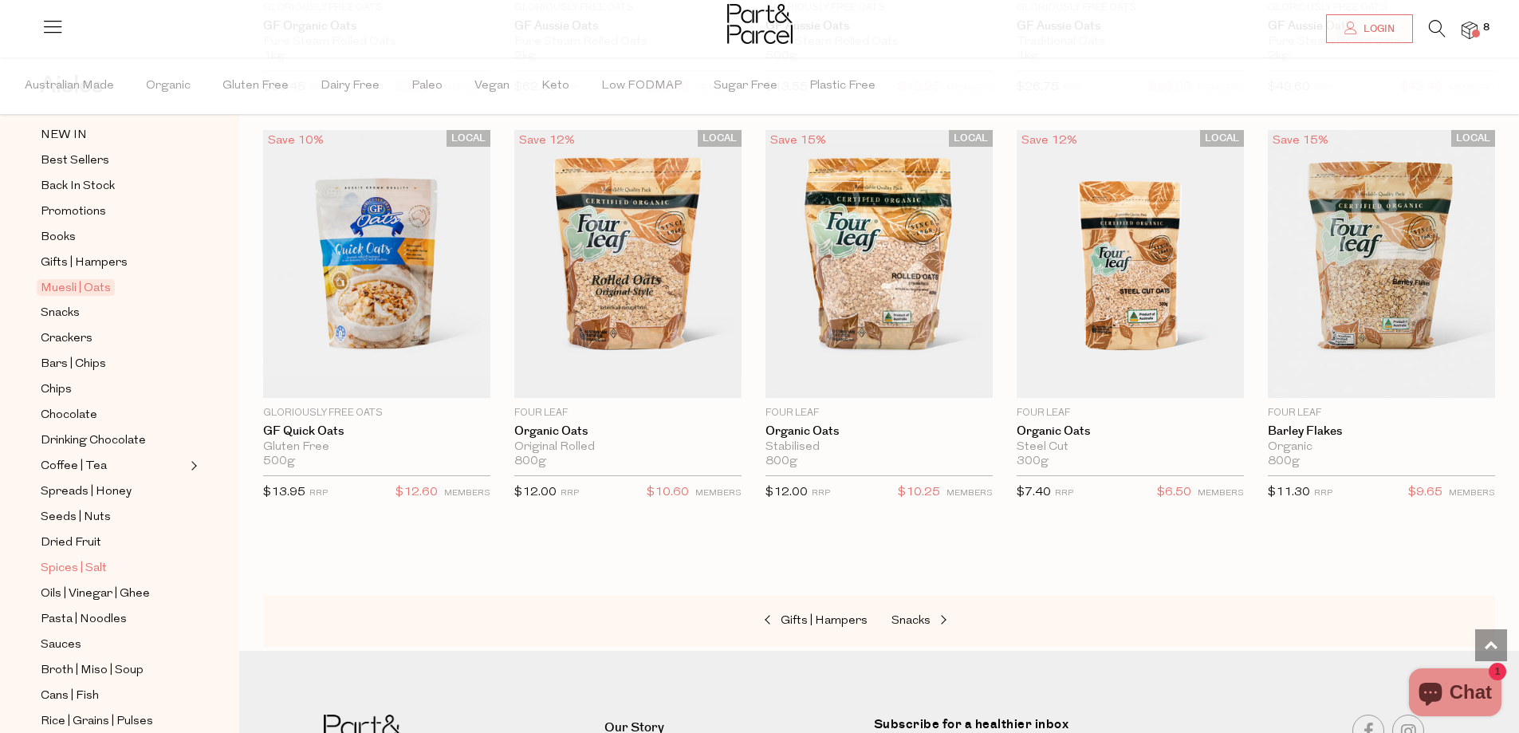
scroll to position [160, 0]
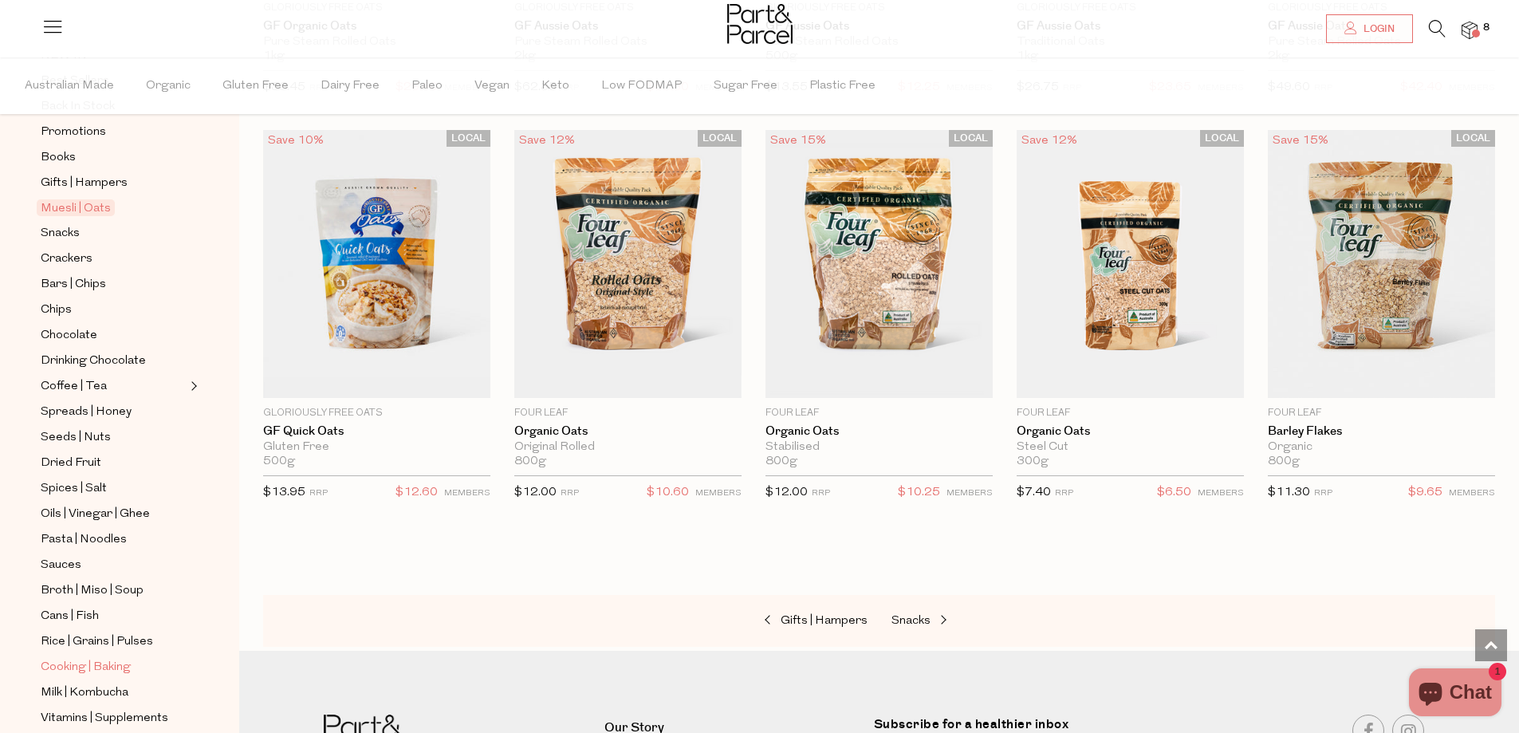
click at [77, 658] on span "Cooking | Baking" at bounding box center [86, 667] width 90 height 19
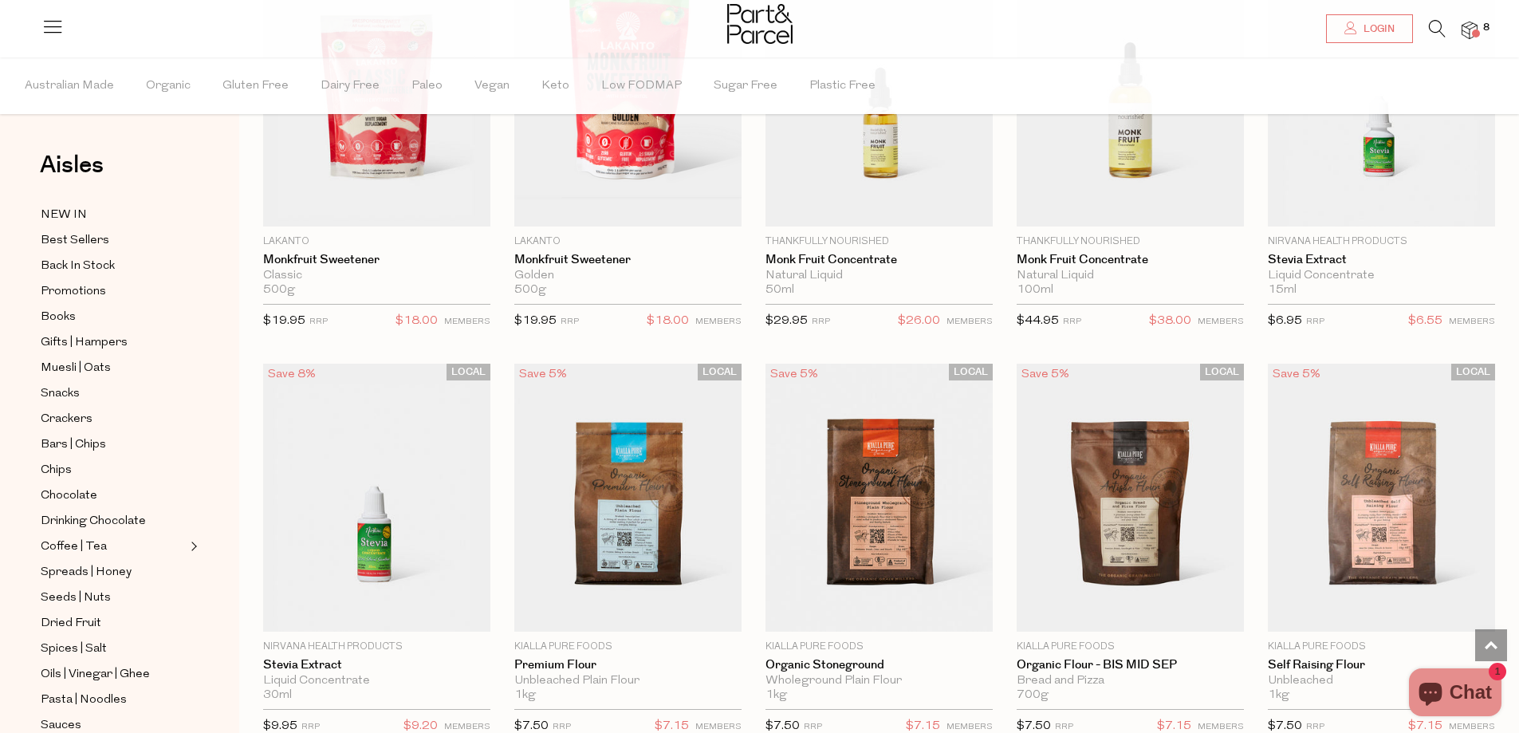
scroll to position [3589, 0]
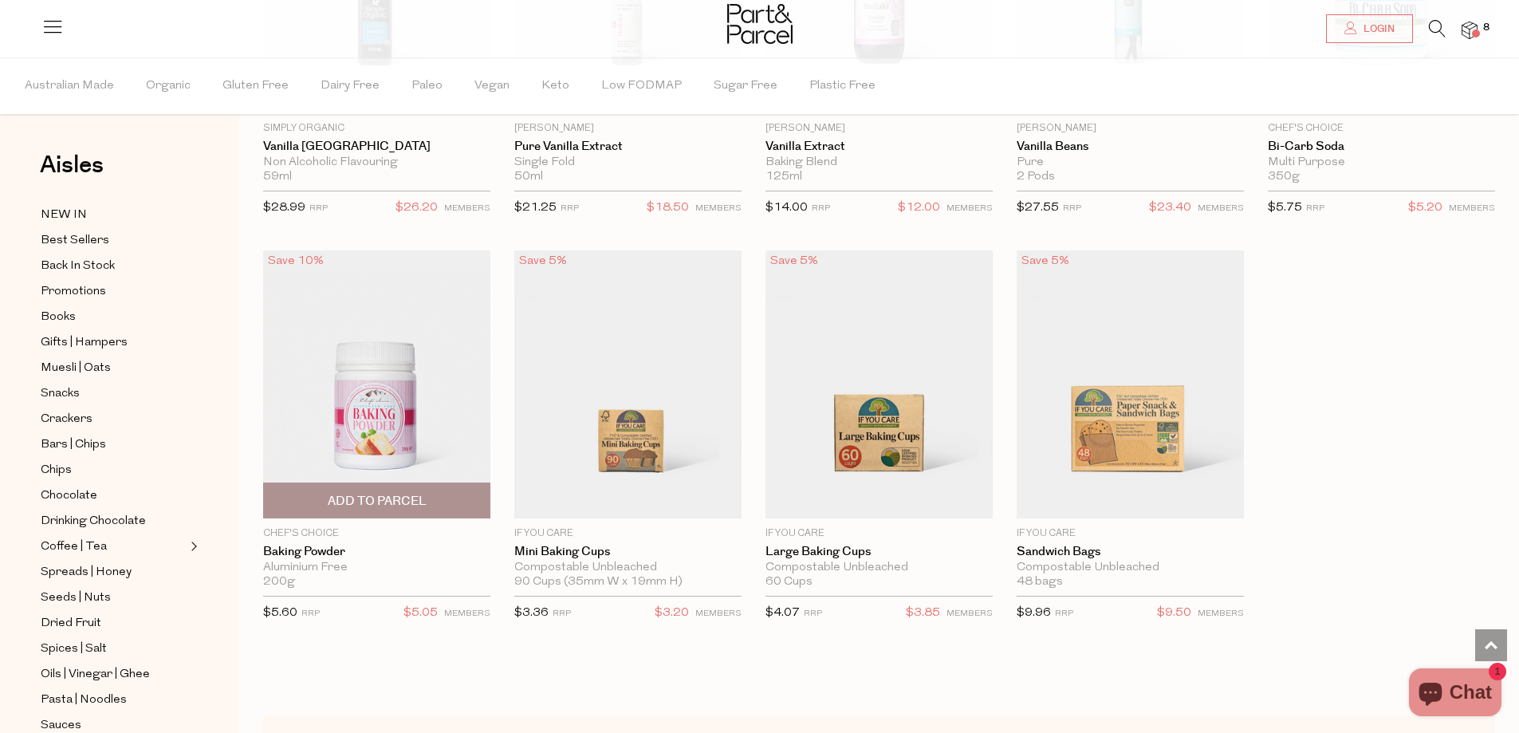
scroll to position [6540, 0]
